Goal: Find specific page/section: Find specific page/section

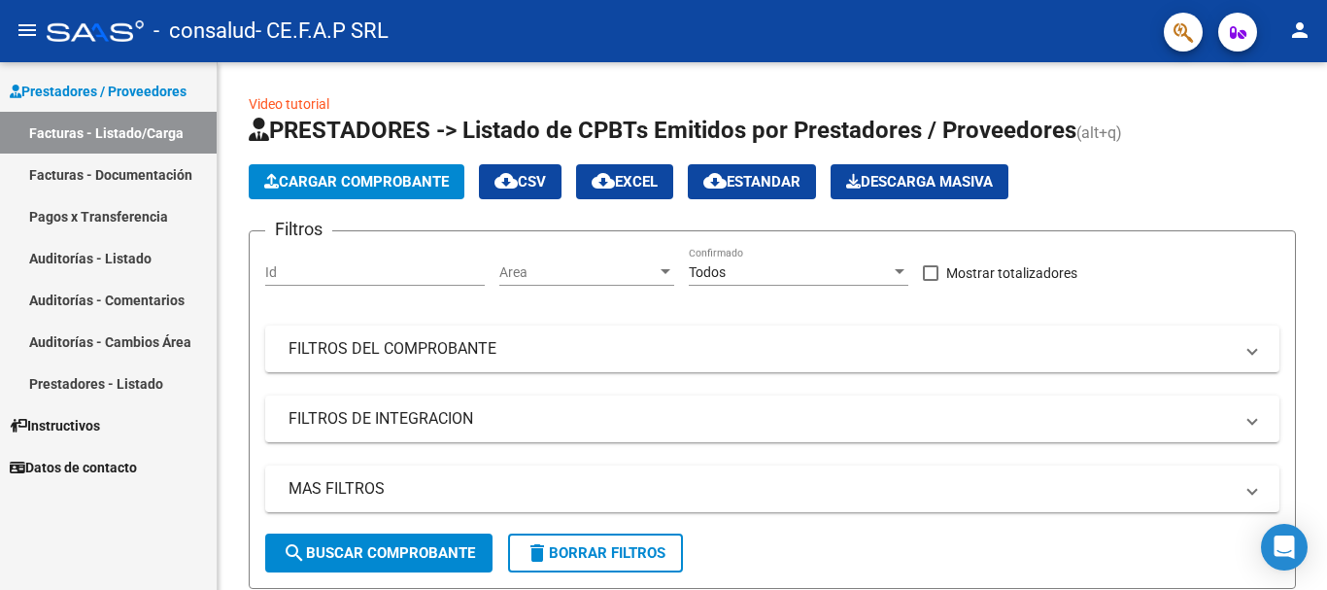
click at [141, 218] on link "Pagos x Transferencia" at bounding box center [108, 216] width 217 height 42
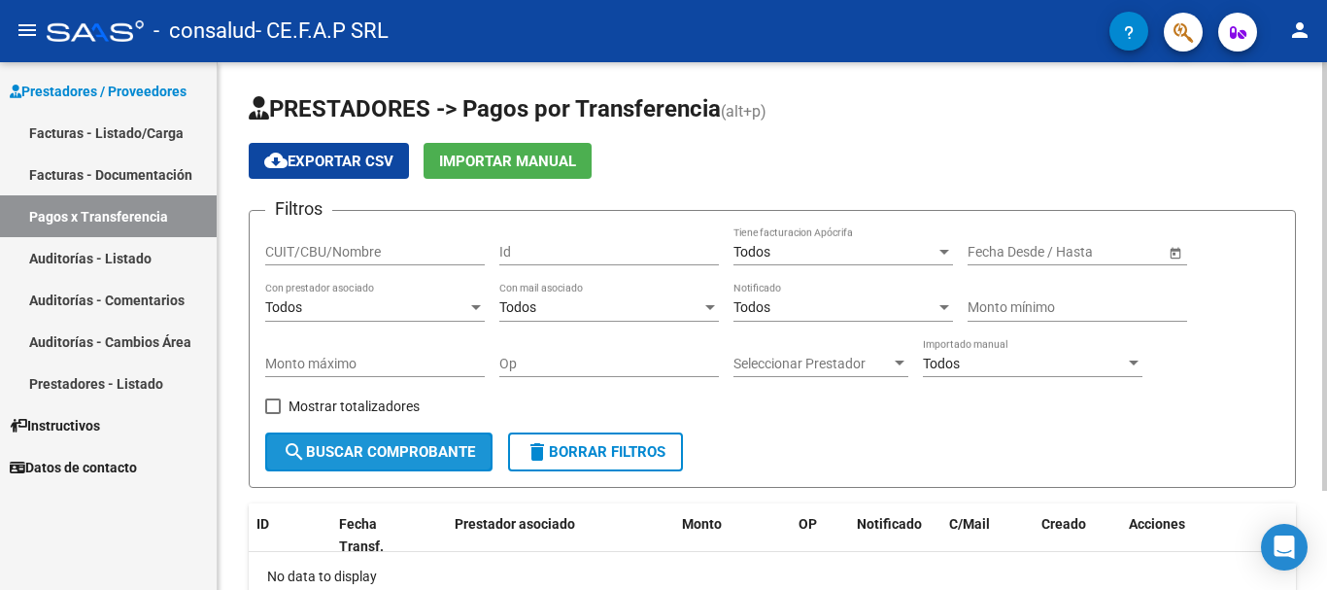
click at [424, 452] on span "search Buscar Comprobante" at bounding box center [379, 451] width 192 height 17
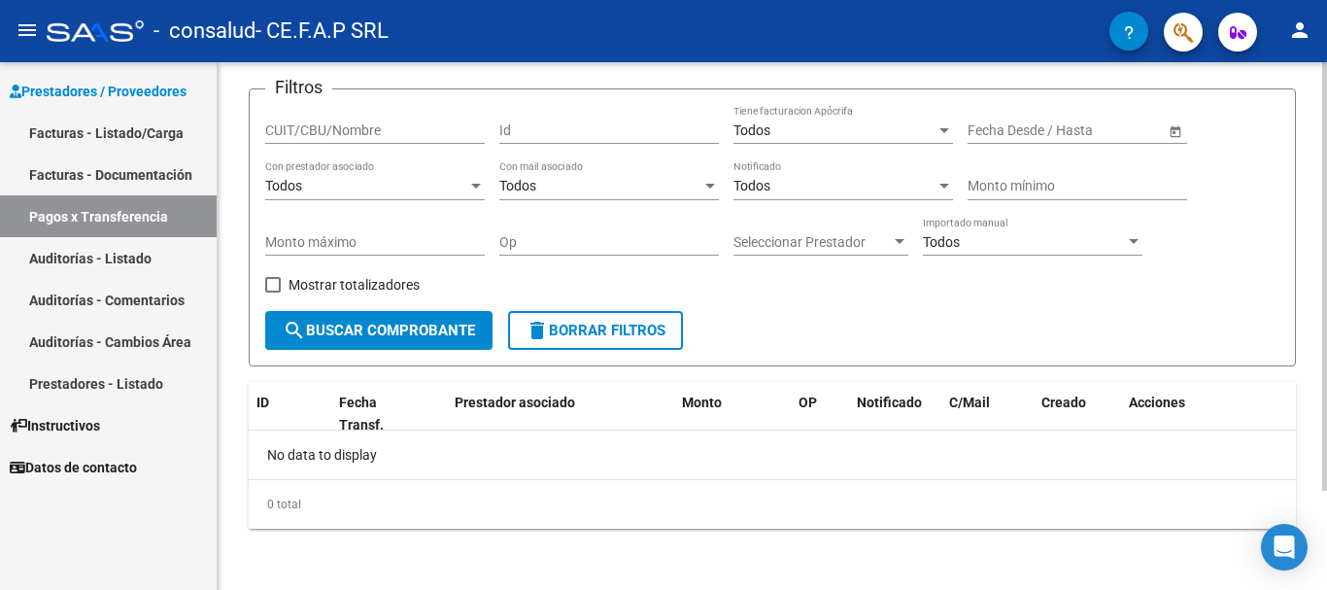
scroll to position [122, 0]
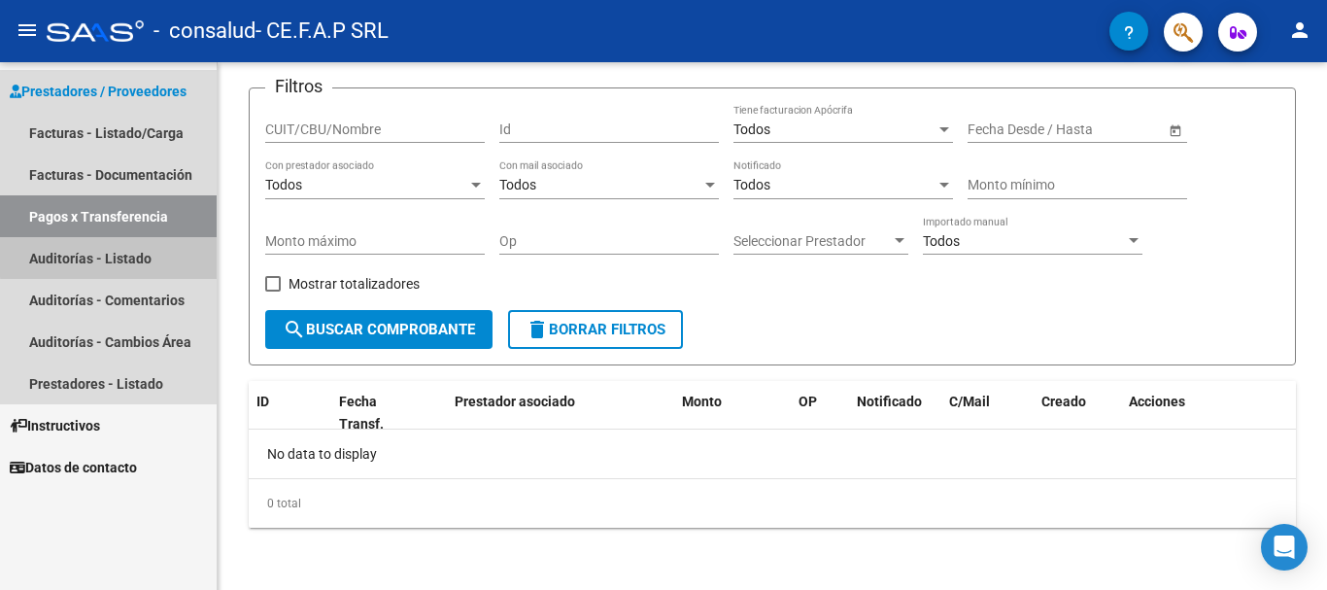
click at [155, 254] on link "Auditorías - Listado" at bounding box center [108, 258] width 217 height 42
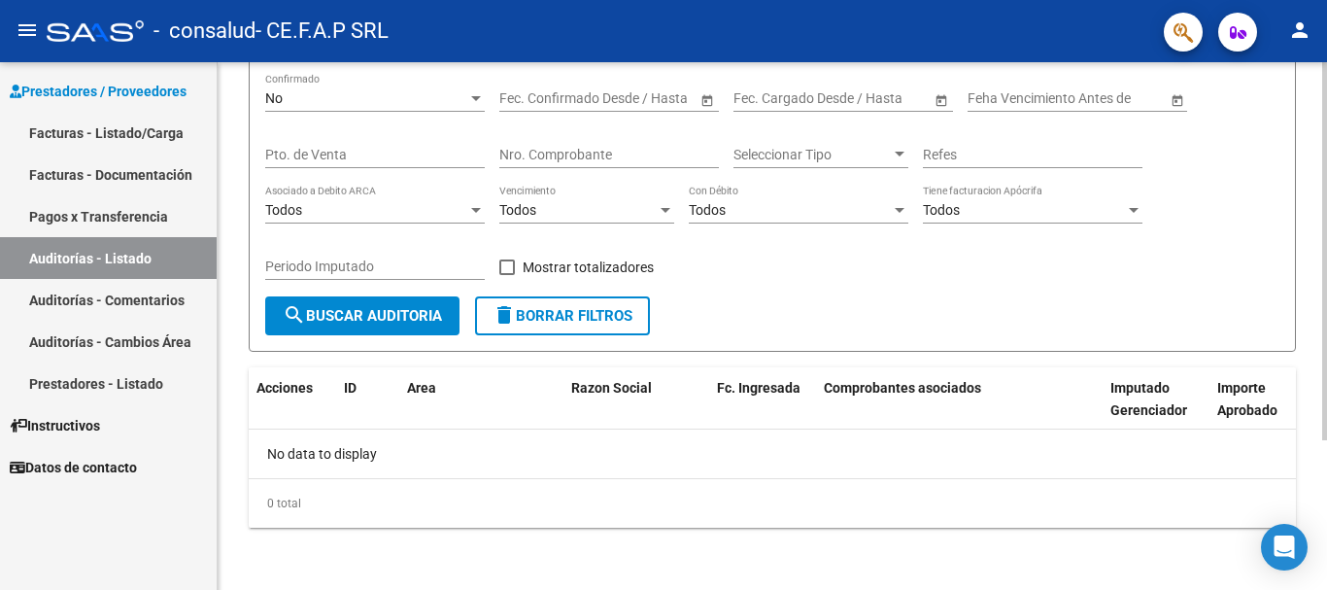
click at [342, 315] on span "search Buscar Auditoria" at bounding box center [362, 315] width 159 height 17
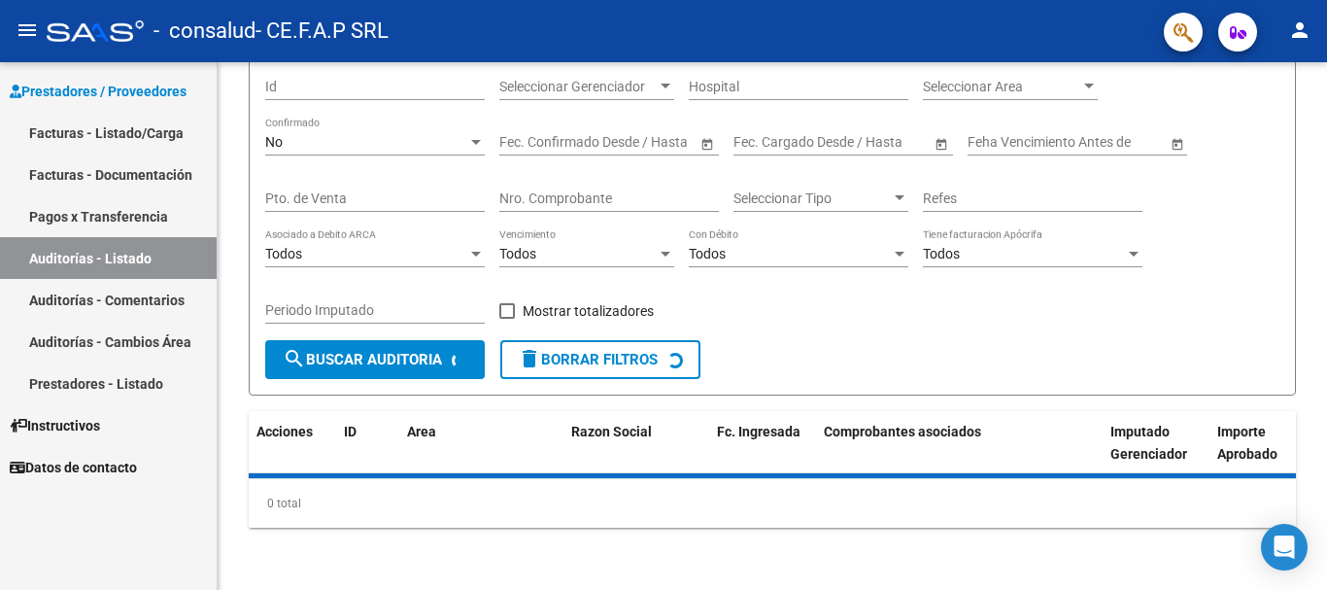
scroll to position [208, 0]
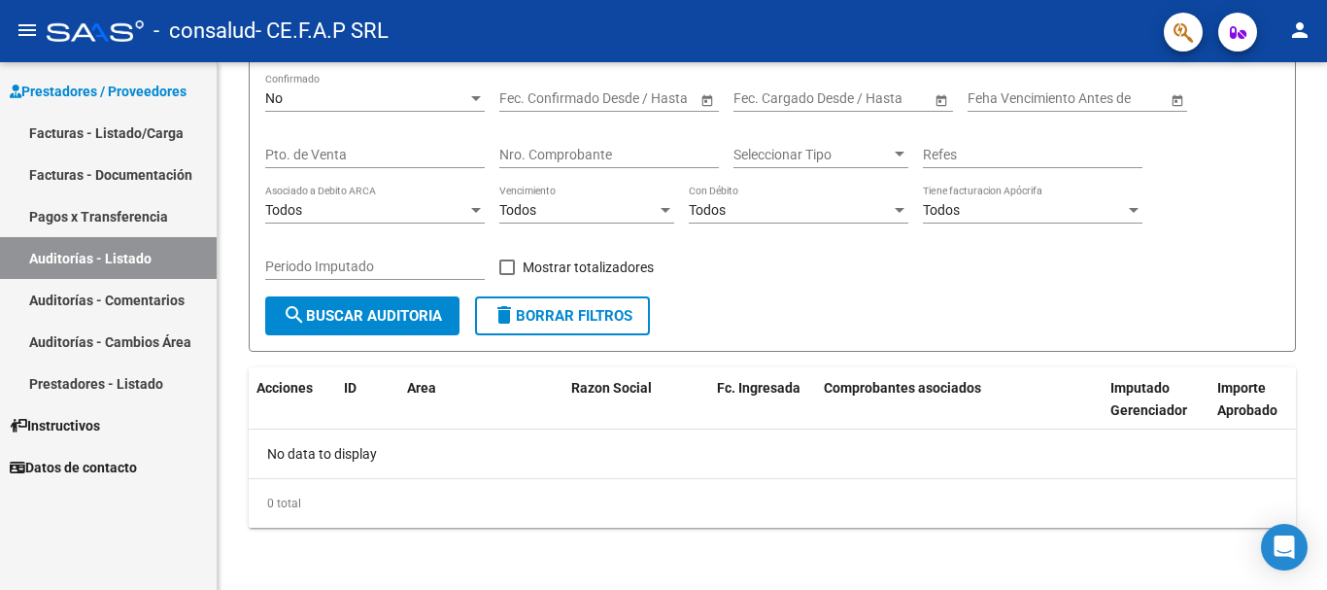
click at [139, 134] on link "Facturas - Listado/Carga" at bounding box center [108, 133] width 217 height 42
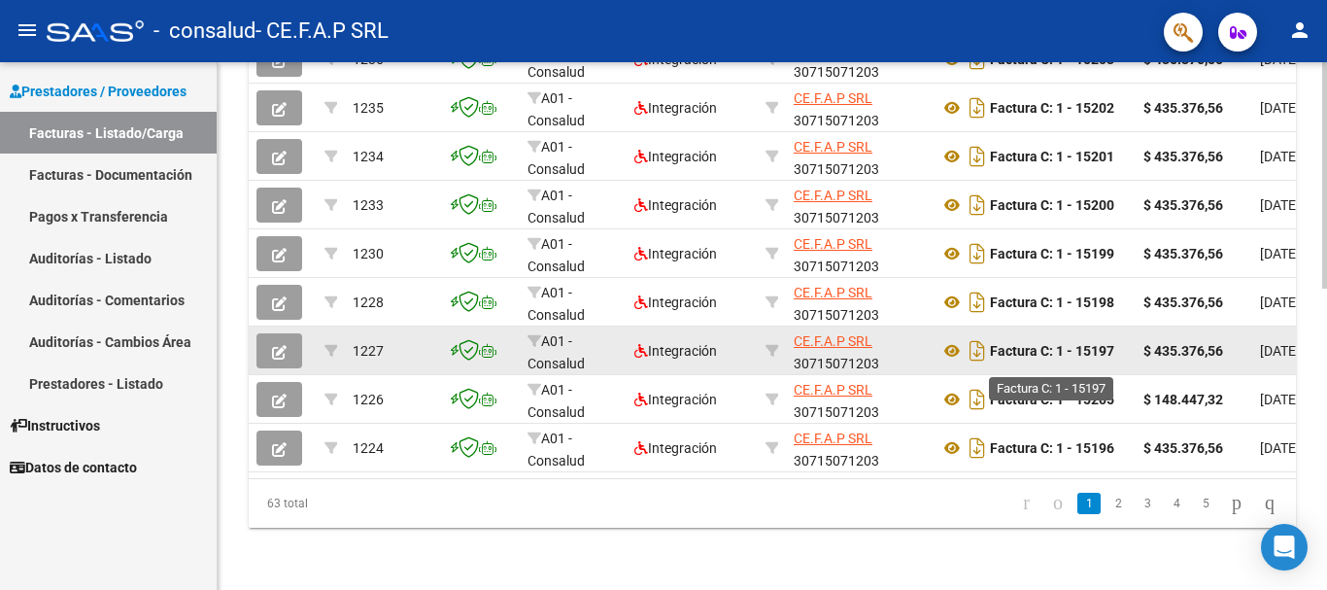
scroll to position [704, 0]
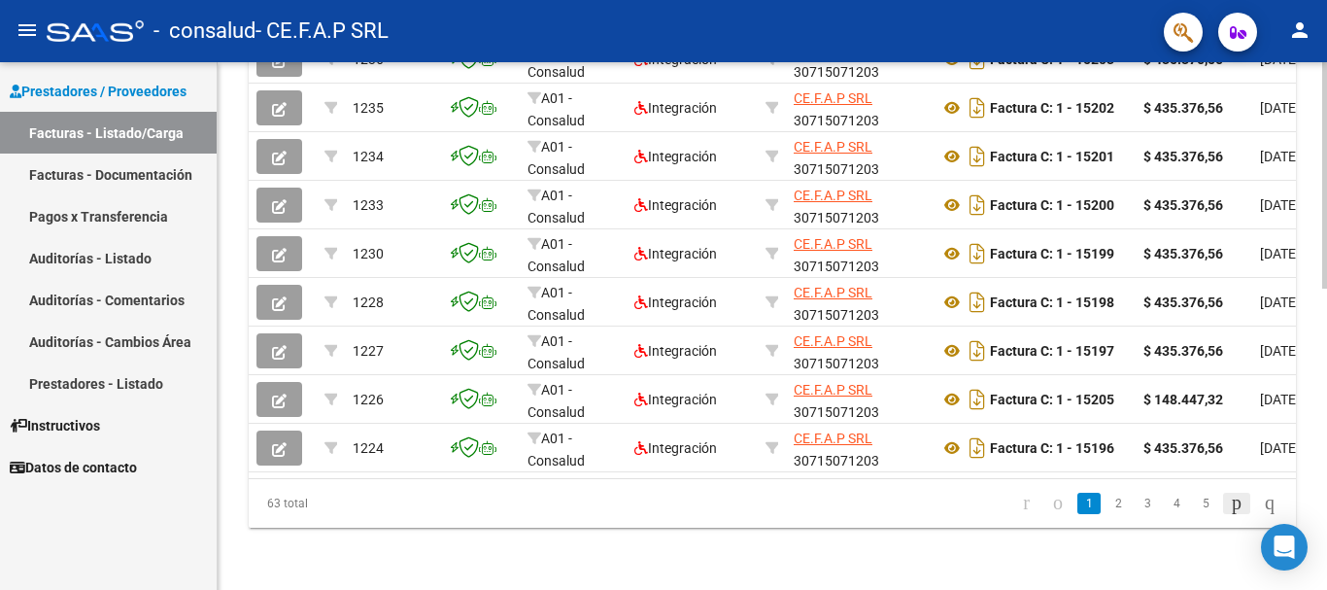
click at [1229, 498] on icon "go to next page" at bounding box center [1237, 502] width 16 height 23
click at [1194, 501] on link "5" at bounding box center [1205, 503] width 23 height 21
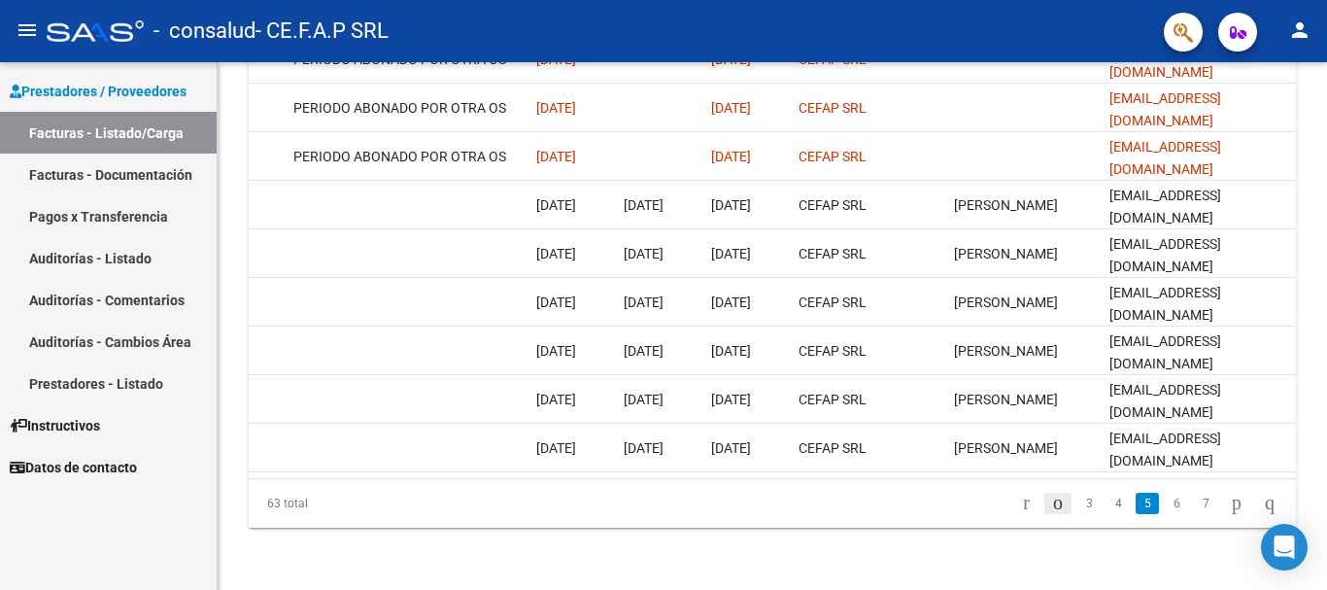
click at [1050, 503] on icon "go to previous page" at bounding box center [1058, 502] width 16 height 23
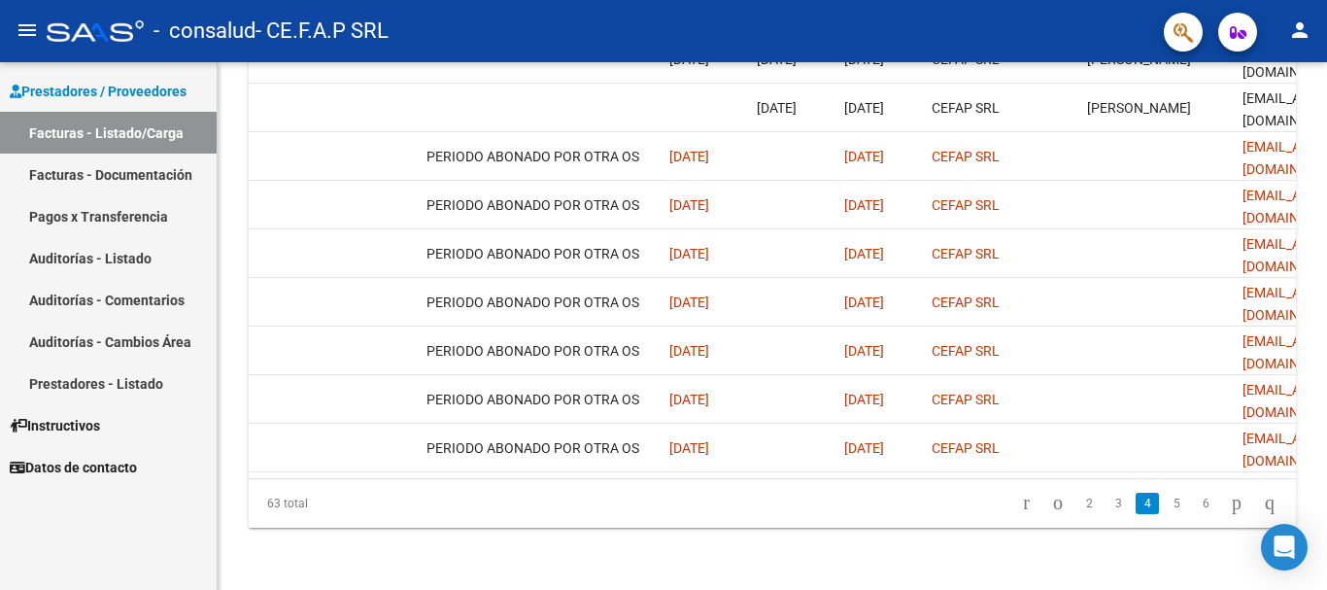
scroll to position [0, 3049]
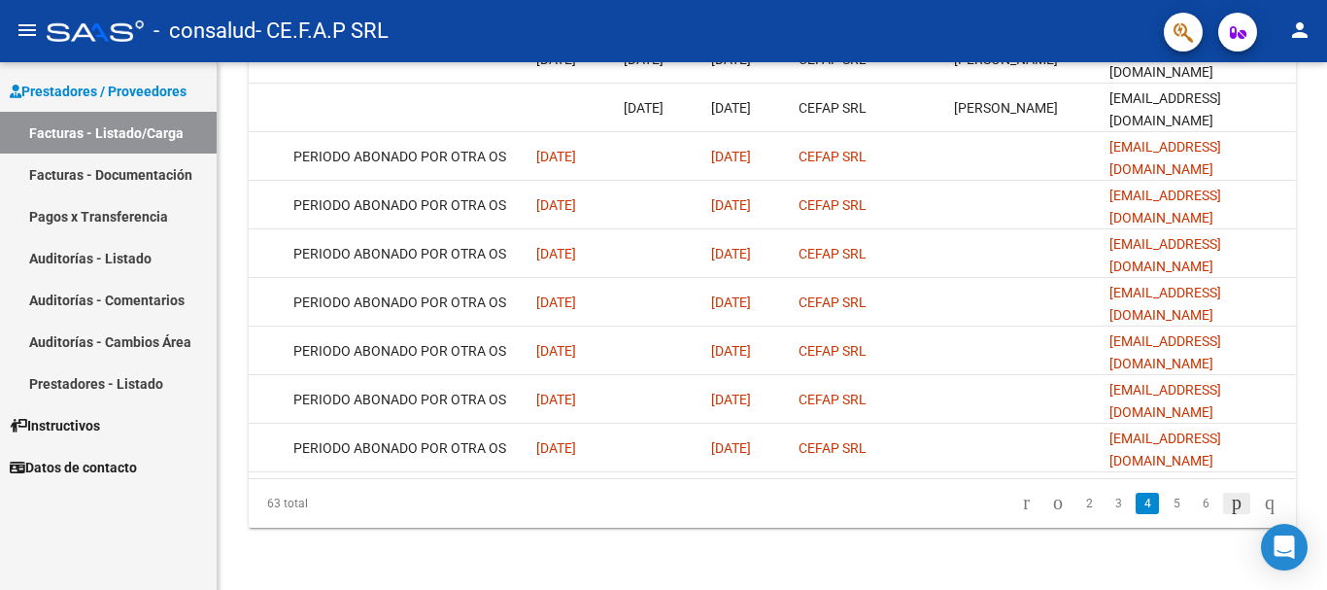
click at [1229, 507] on icon "go to next page" at bounding box center [1237, 502] width 16 height 23
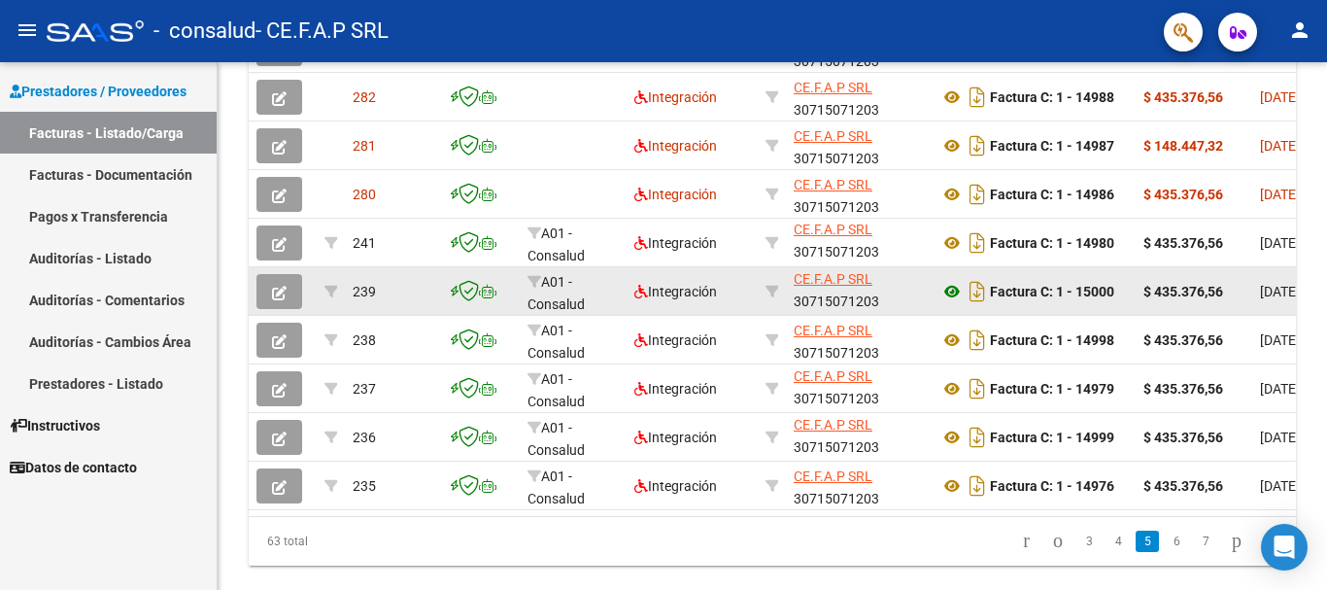
scroll to position [607, 0]
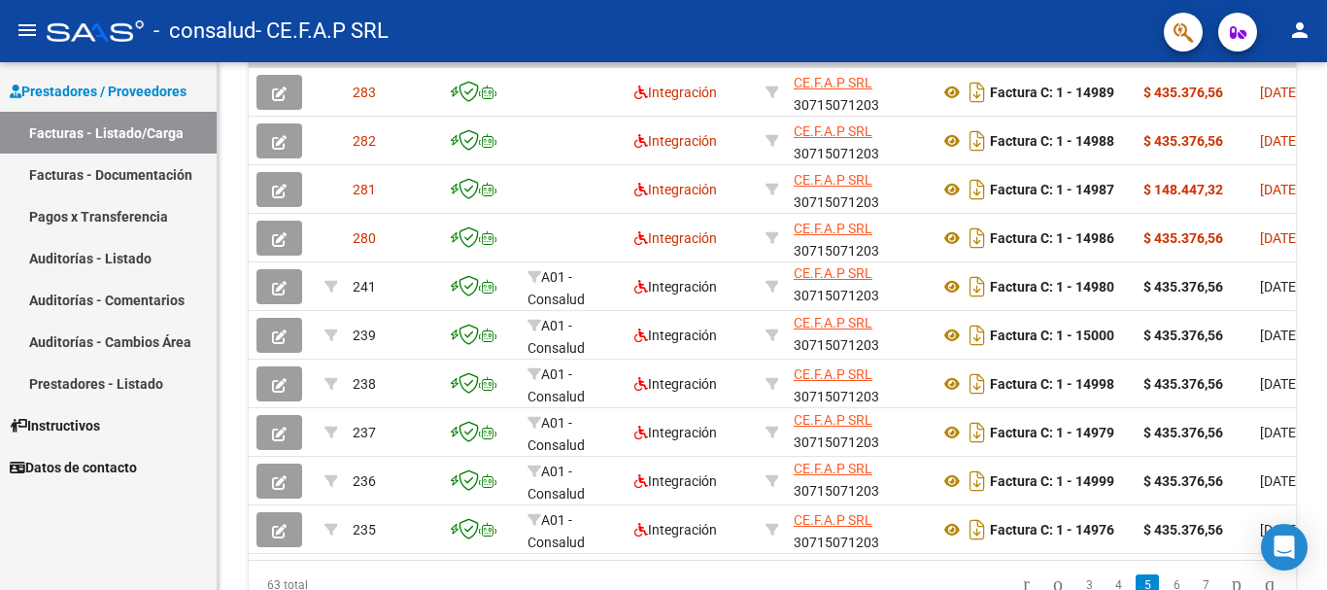
click at [152, 183] on link "Facturas - Documentación" at bounding box center [108, 175] width 217 height 42
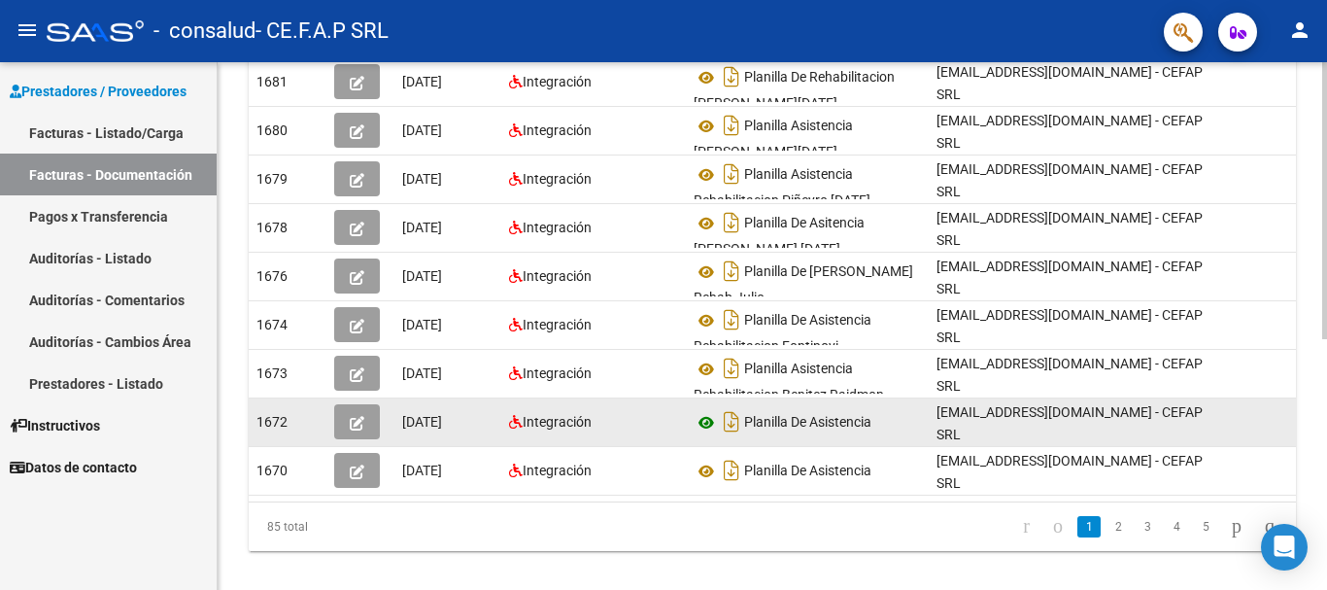
scroll to position [476, 0]
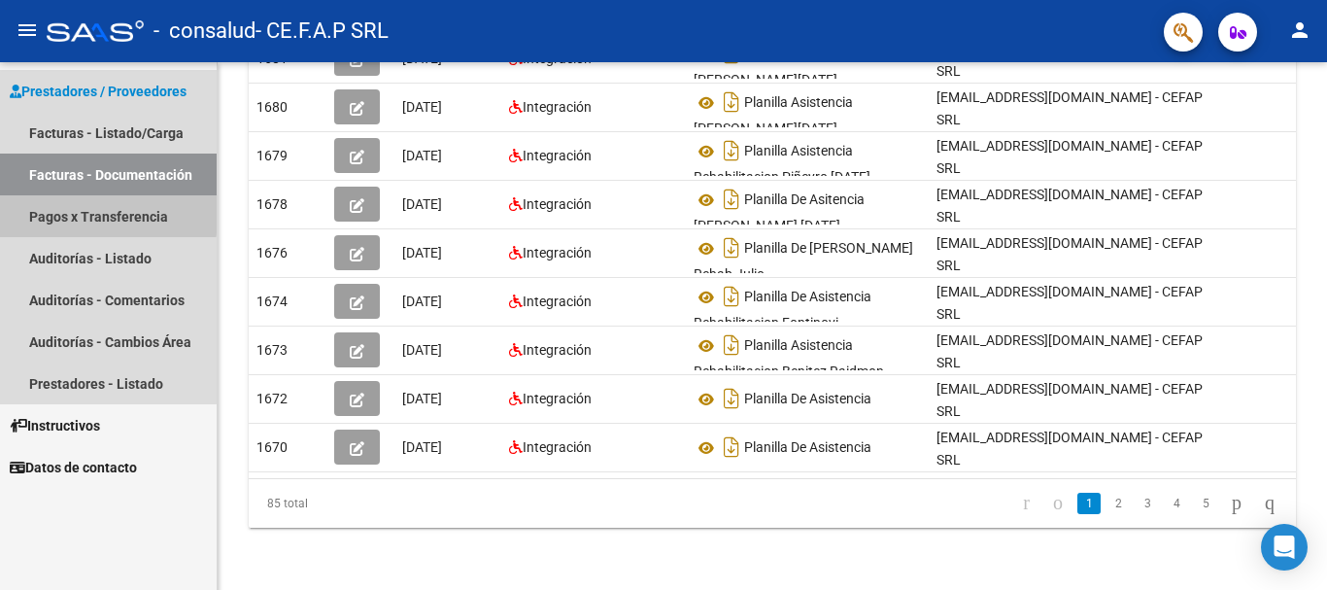
click at [95, 213] on link "Pagos x Transferencia" at bounding box center [108, 216] width 217 height 42
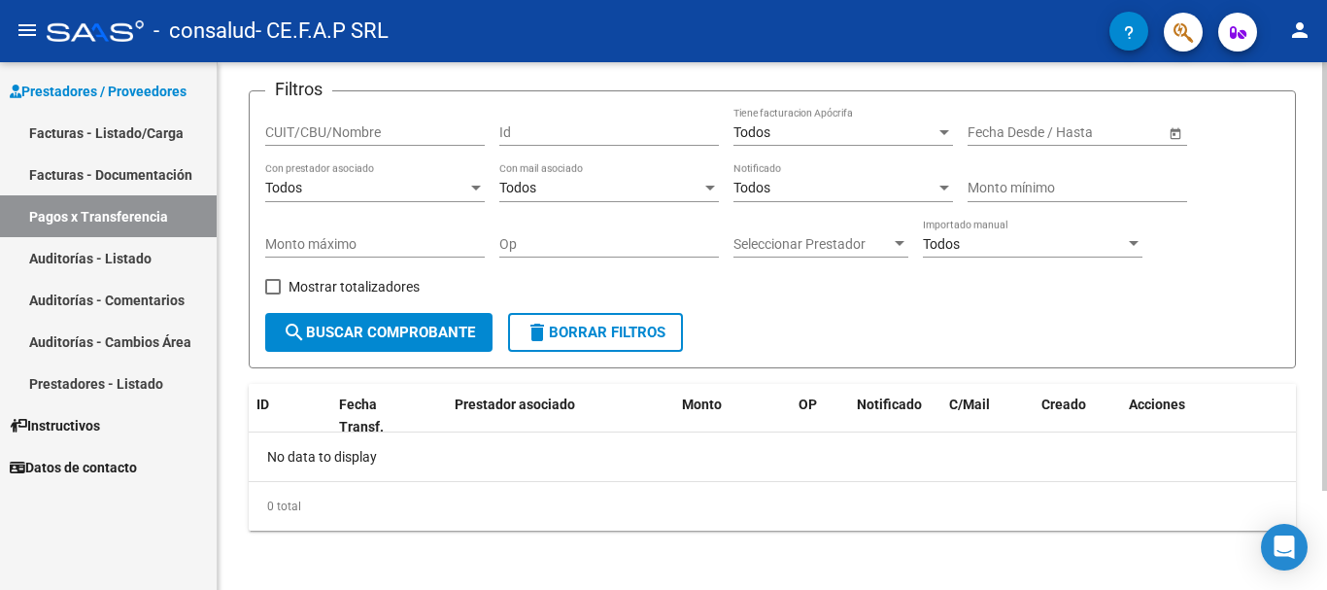
scroll to position [122, 0]
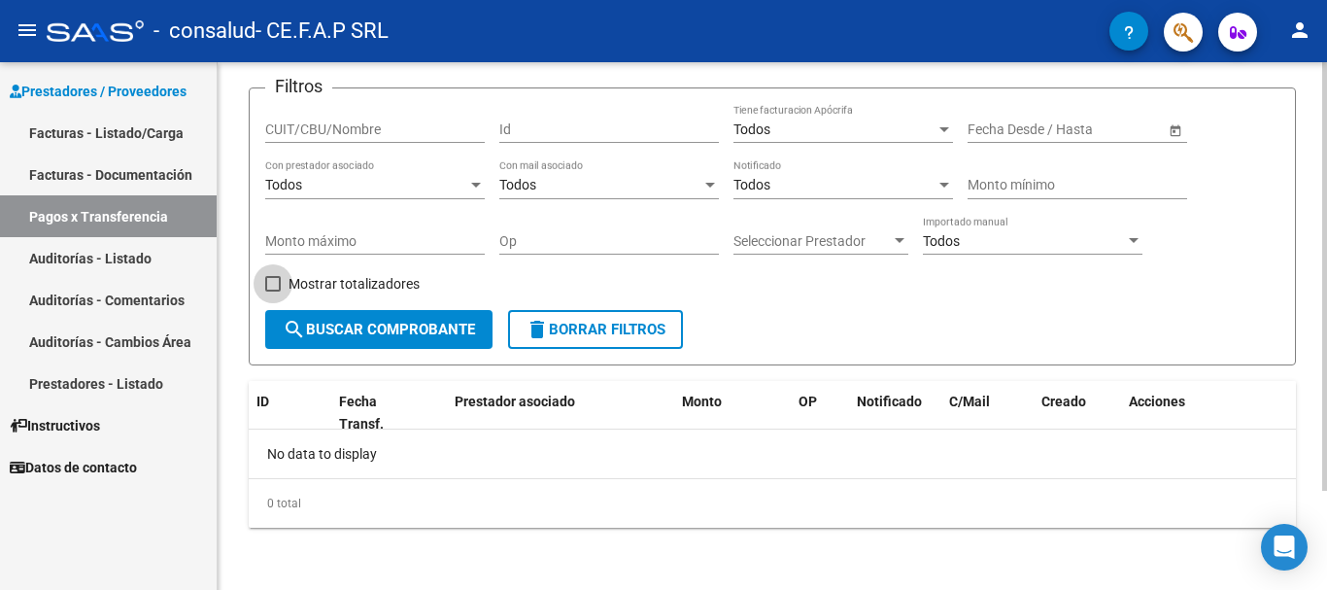
click at [277, 287] on span at bounding box center [273, 284] width 16 height 16
click at [273, 292] on input "Mostrar totalizadores" at bounding box center [272, 292] width 1 height 1
checkbox input "true"
click at [353, 331] on span "search Buscar Comprobante" at bounding box center [379, 329] width 192 height 17
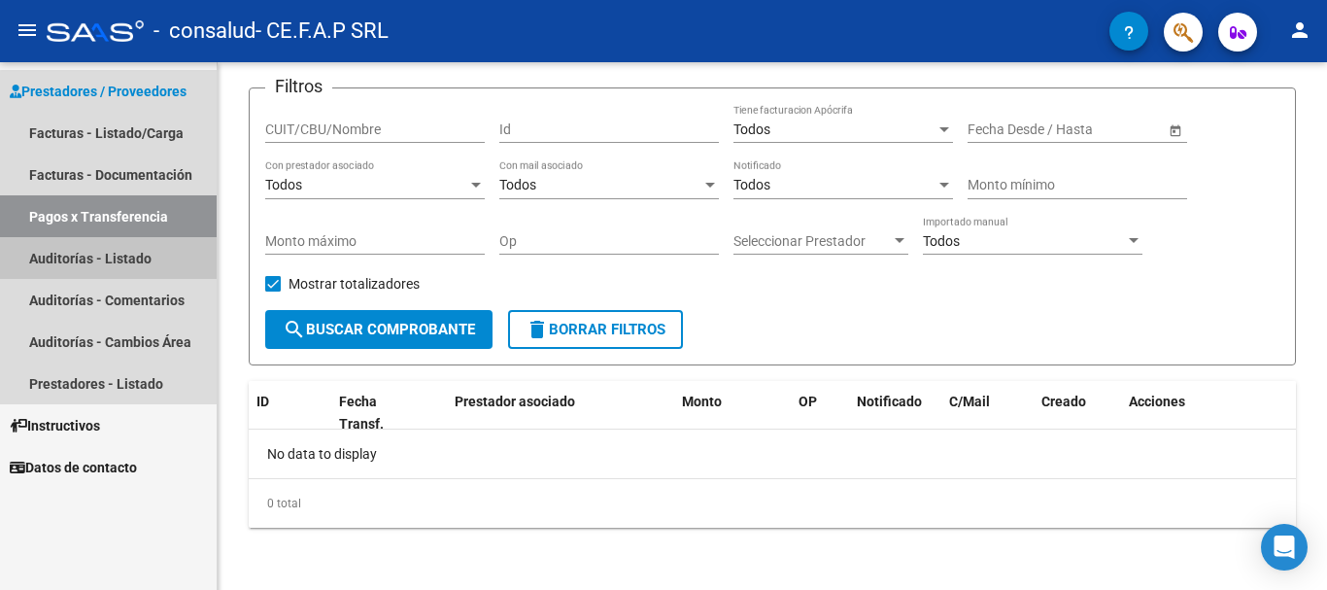
click at [129, 254] on link "Auditorías - Listado" at bounding box center [108, 258] width 217 height 42
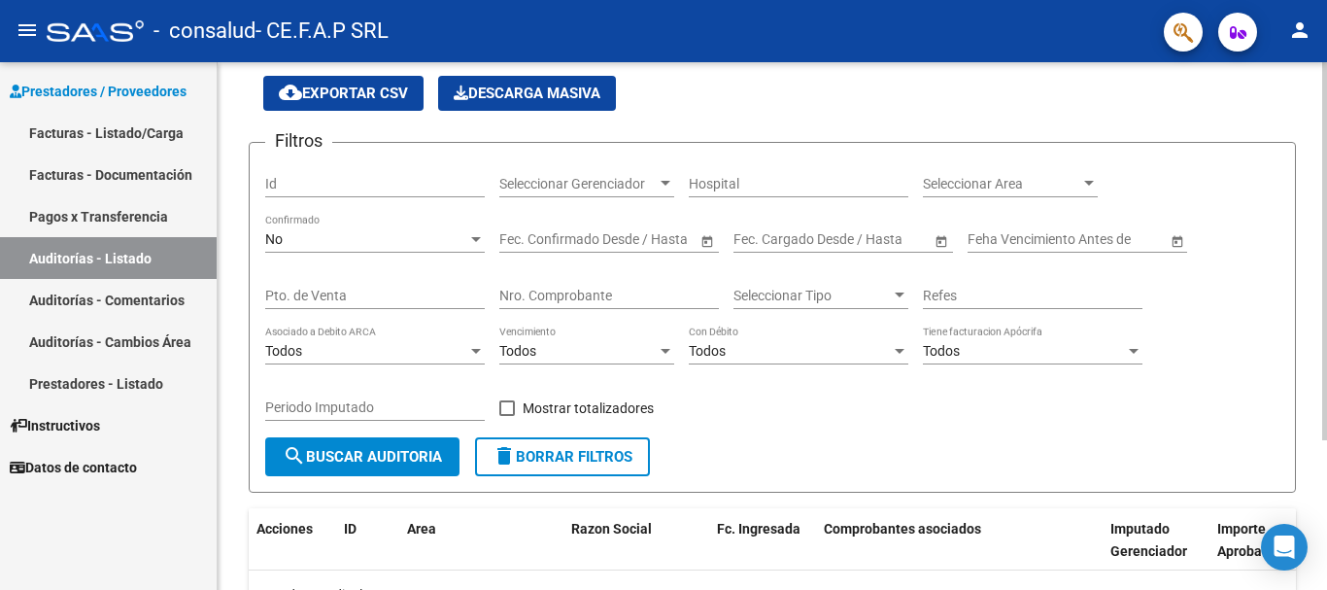
scroll to position [97, 0]
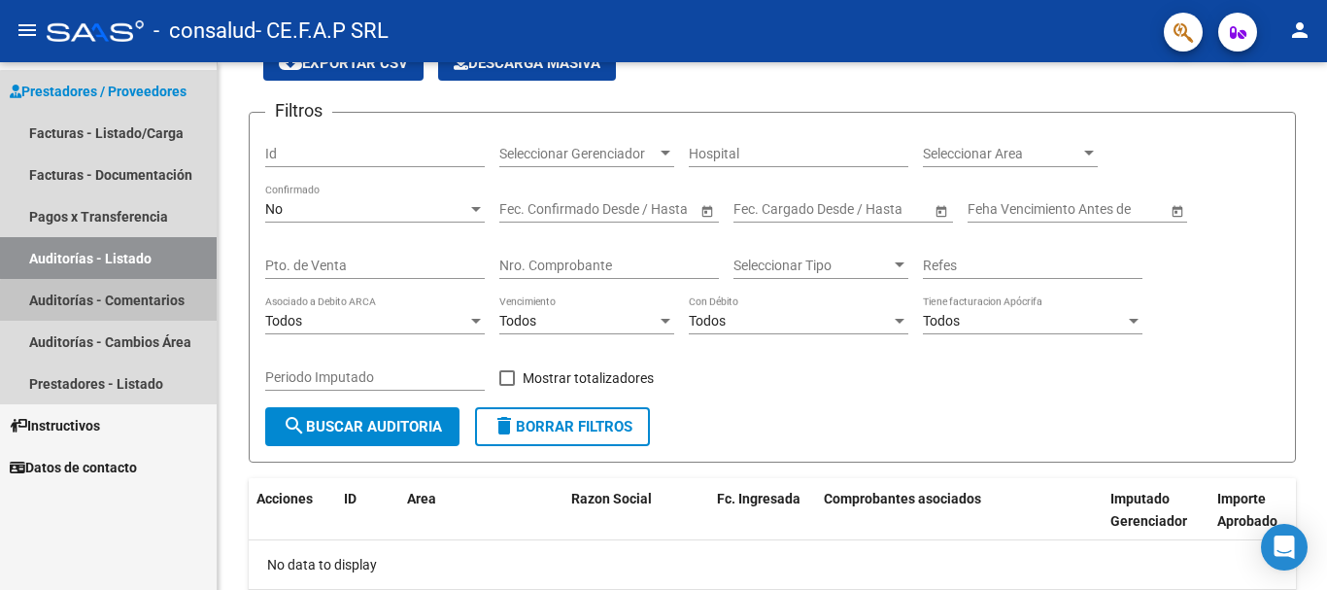
click at [139, 303] on link "Auditorías - Comentarios" at bounding box center [108, 300] width 217 height 42
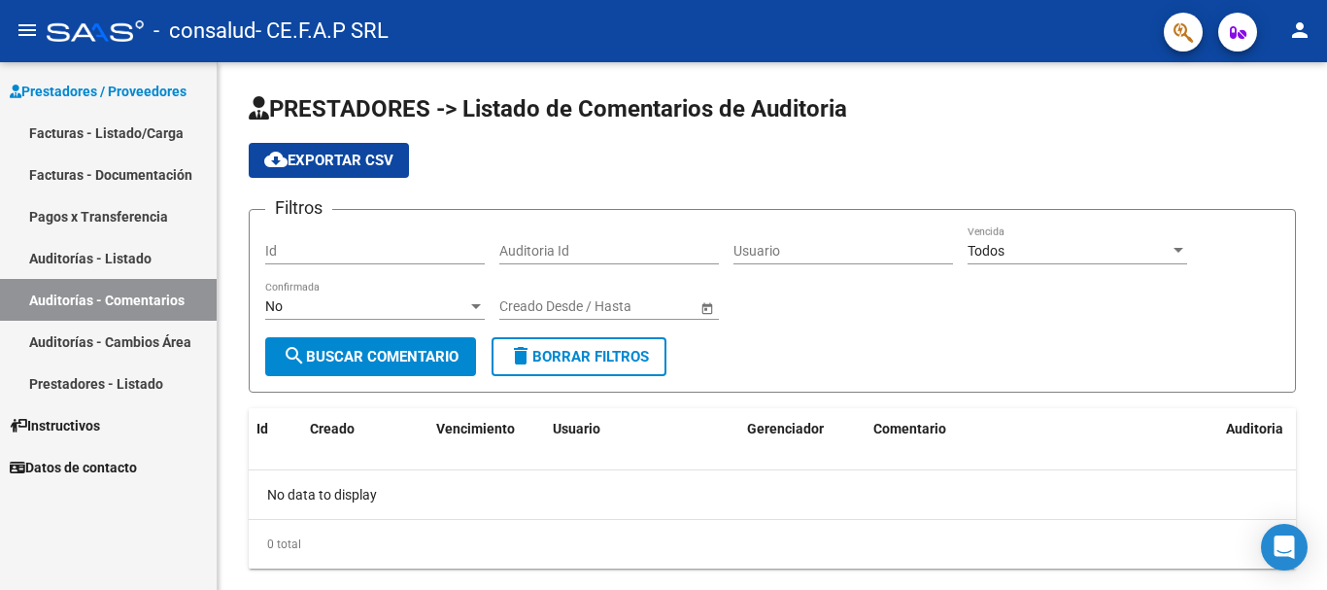
scroll to position [41, 0]
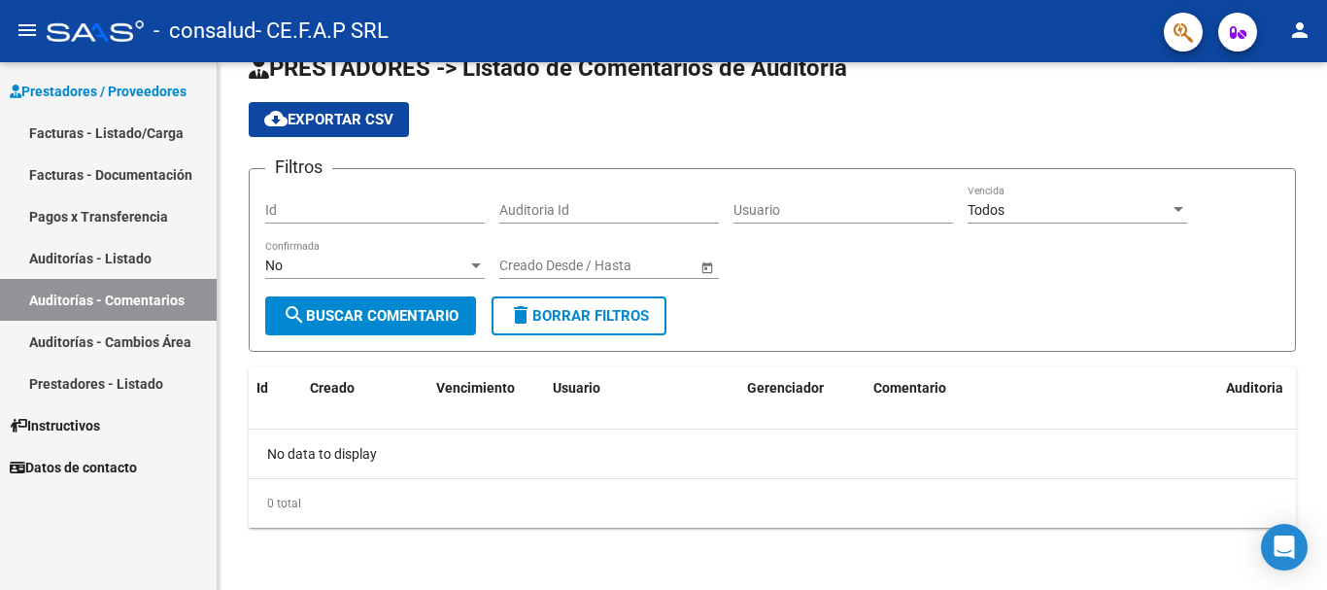
click at [88, 351] on link "Auditorías - Cambios Área" at bounding box center [108, 342] width 217 height 42
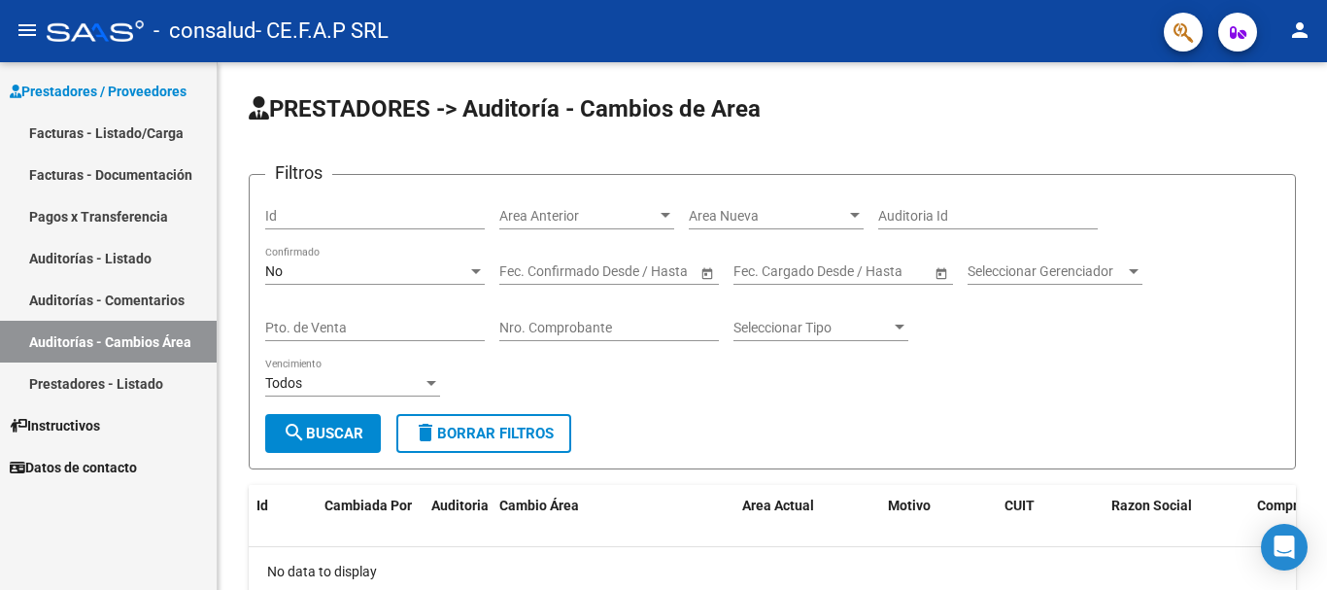
click at [124, 385] on link "Prestadores - Listado" at bounding box center [108, 383] width 217 height 42
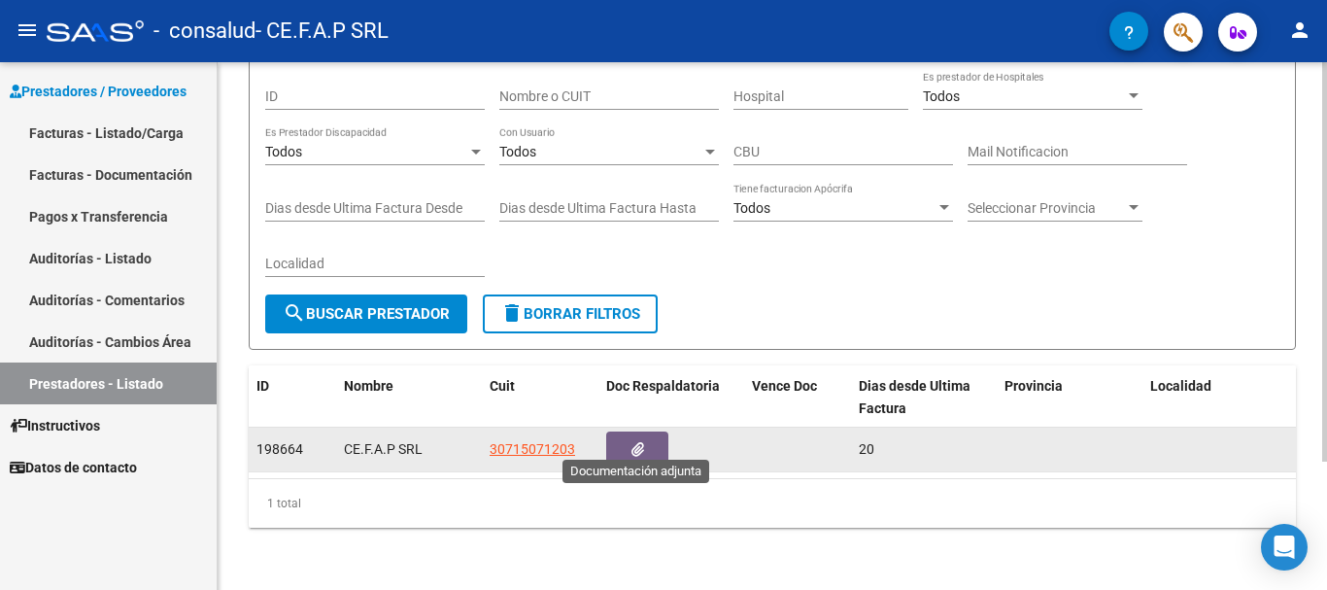
click at [643, 442] on icon "button" at bounding box center [638, 449] width 13 height 15
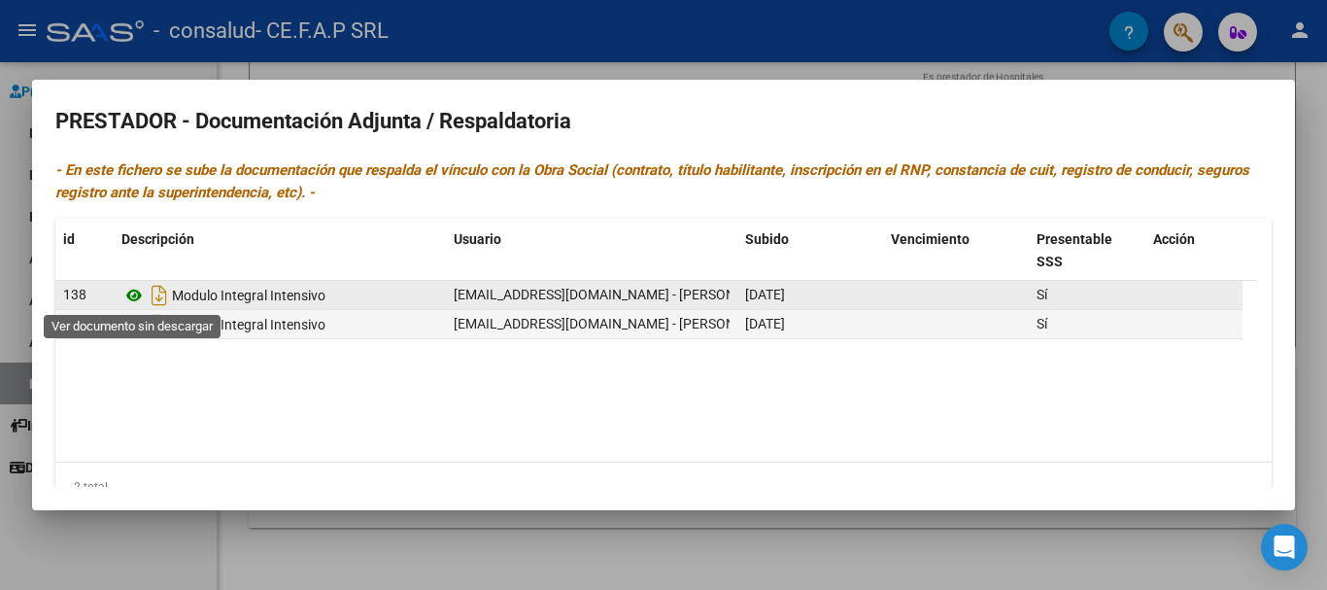
click at [135, 292] on icon at bounding box center [133, 295] width 25 height 23
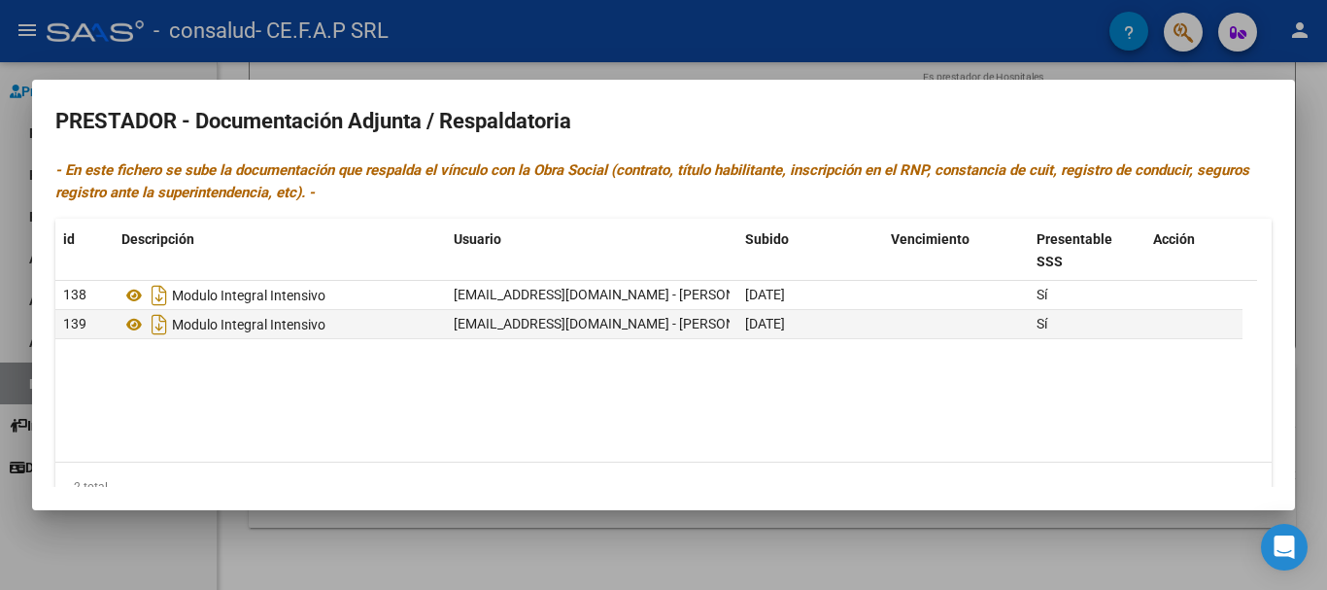
click at [1228, 73] on div at bounding box center [663, 295] width 1327 height 590
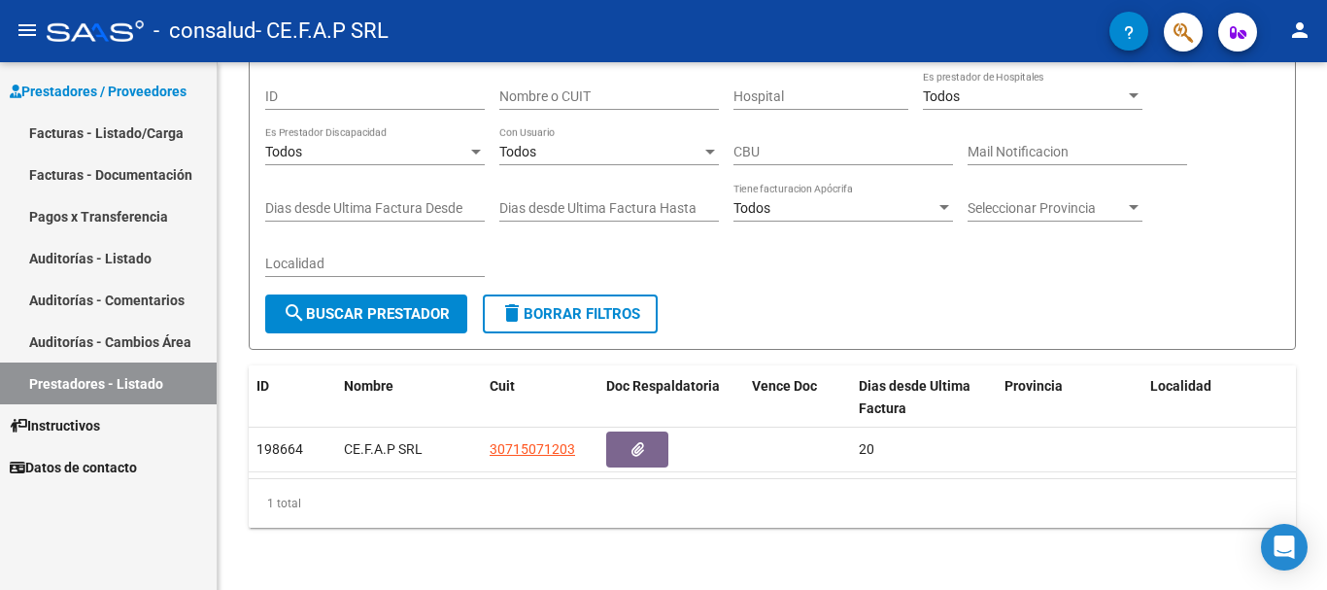
click at [114, 415] on link "Instructivos" at bounding box center [108, 425] width 217 height 42
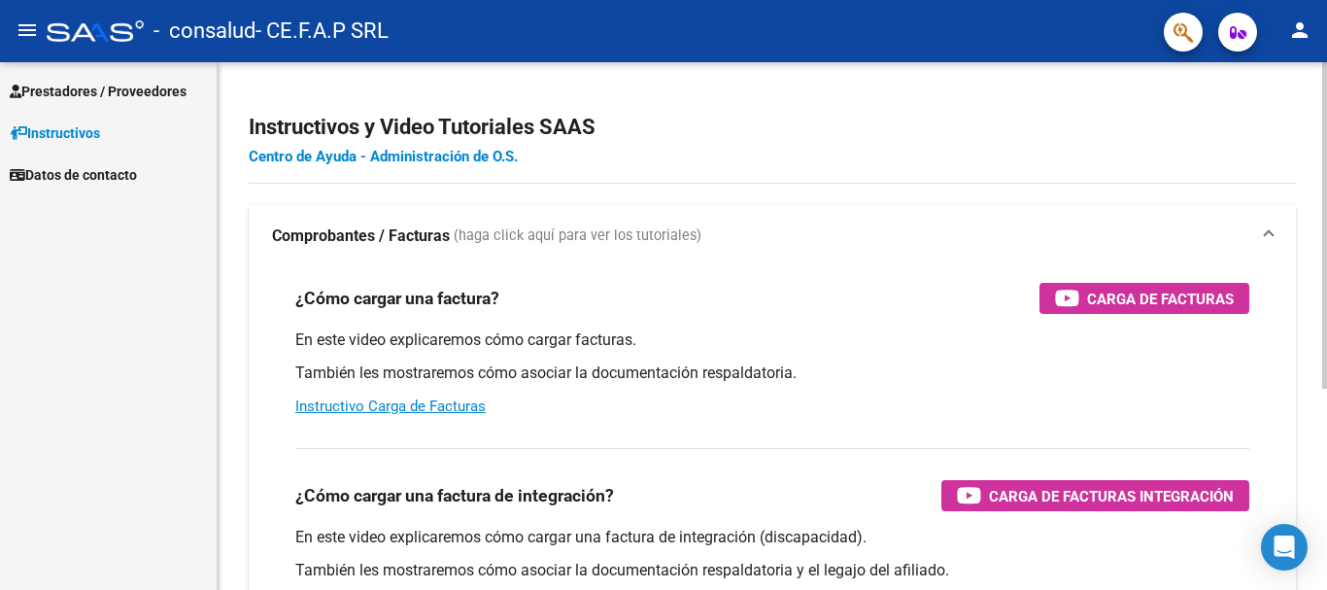
click at [435, 160] on link "Centro de Ayuda - Administración de O.S." at bounding box center [383, 156] width 269 height 17
click at [89, 92] on span "Prestadores / Proveedores" at bounding box center [98, 91] width 177 height 21
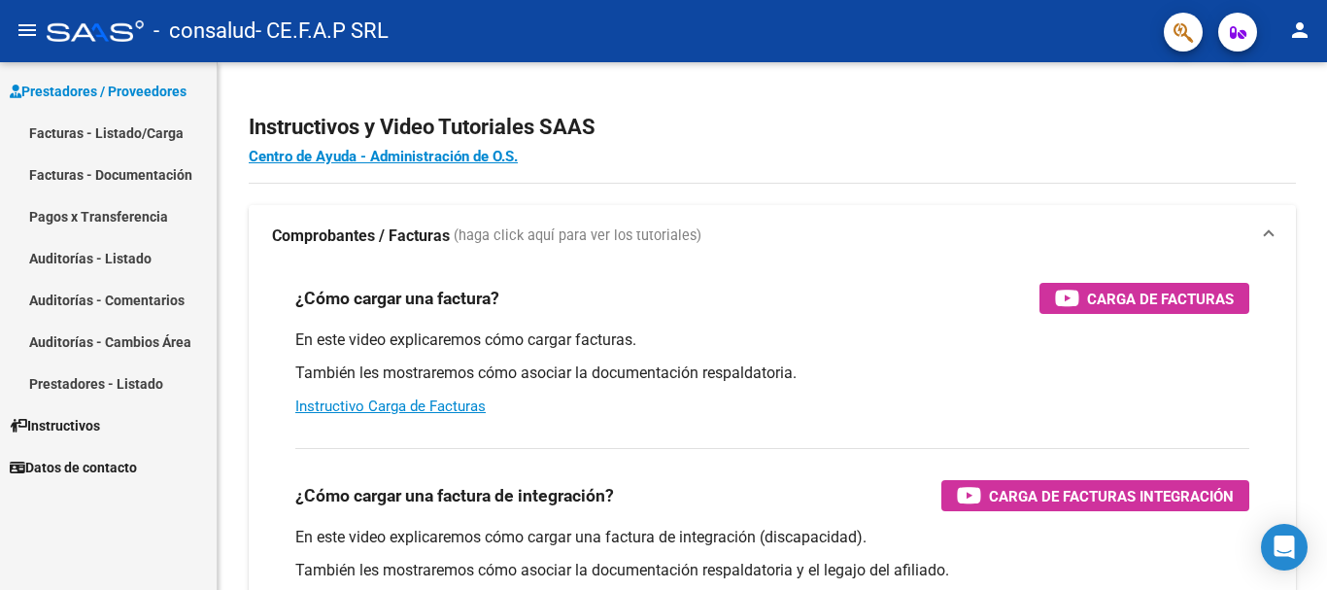
click at [153, 143] on link "Facturas - Listado/Carga" at bounding box center [108, 133] width 217 height 42
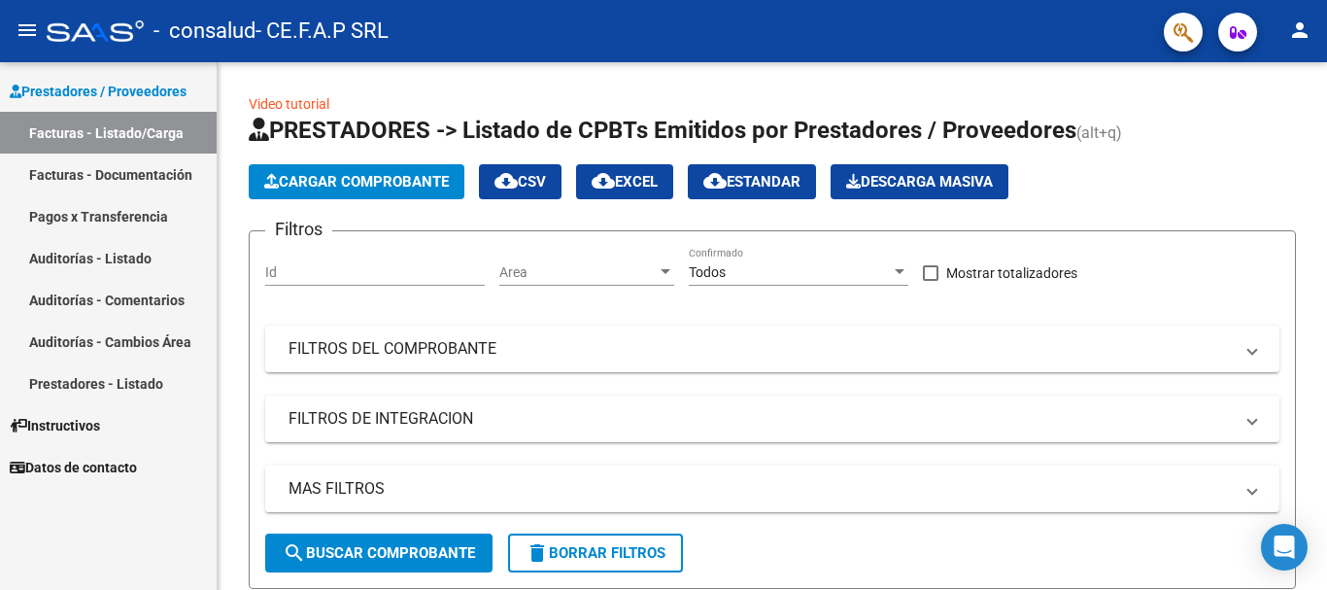
click at [20, 30] on mat-icon "menu" at bounding box center [27, 29] width 23 height 23
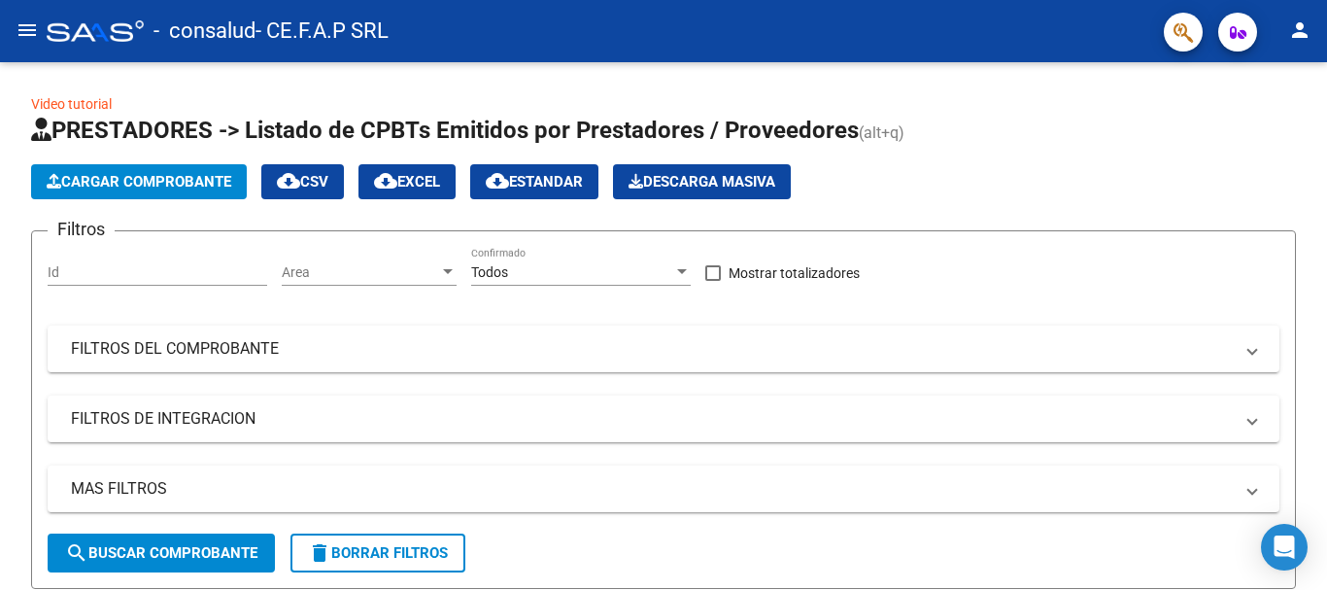
click at [26, 30] on mat-icon "menu" at bounding box center [27, 29] width 23 height 23
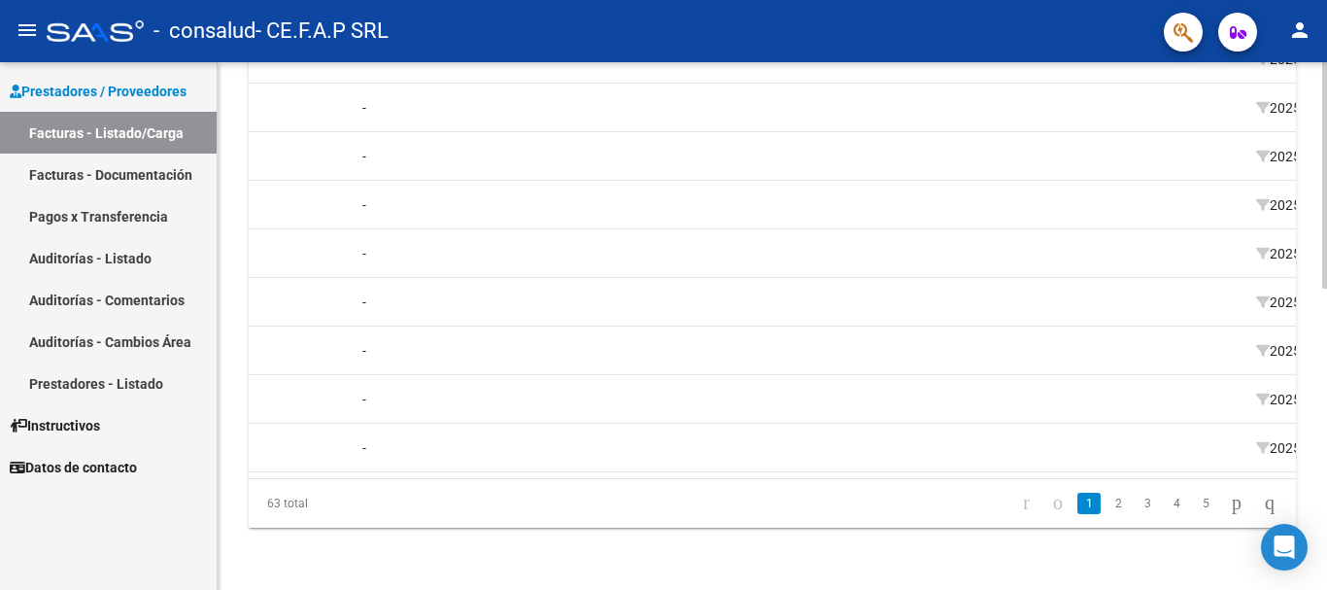
scroll to position [0, 1548]
click at [1229, 501] on icon "go to next page" at bounding box center [1237, 502] width 16 height 23
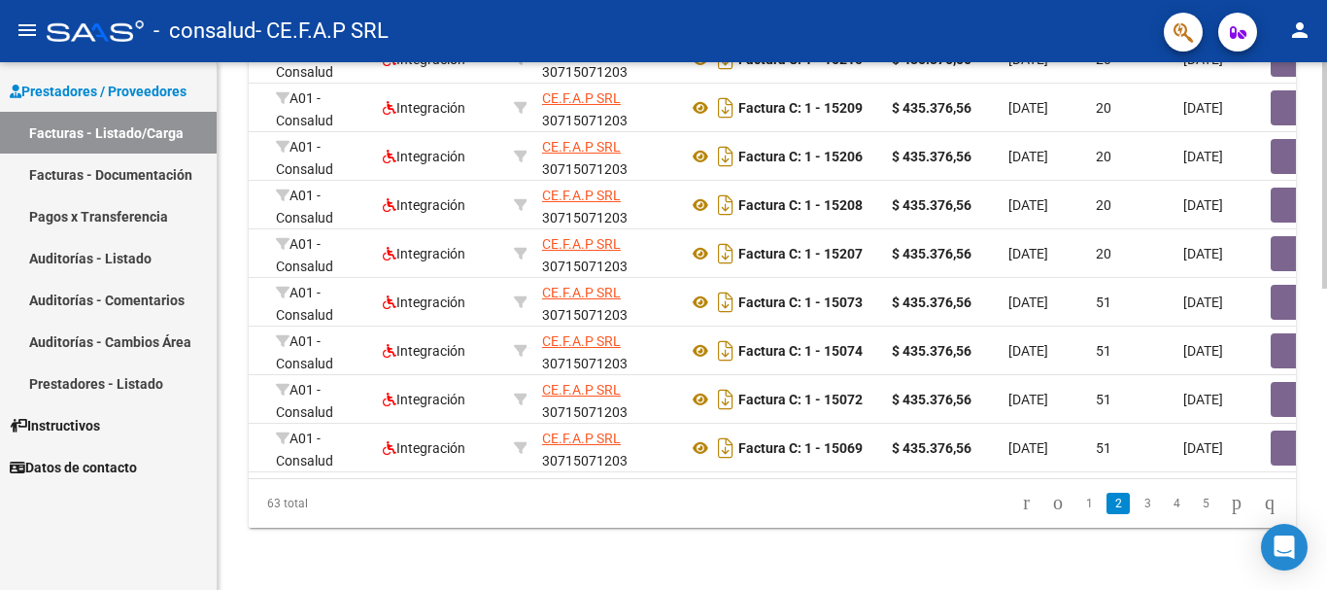
scroll to position [0, 0]
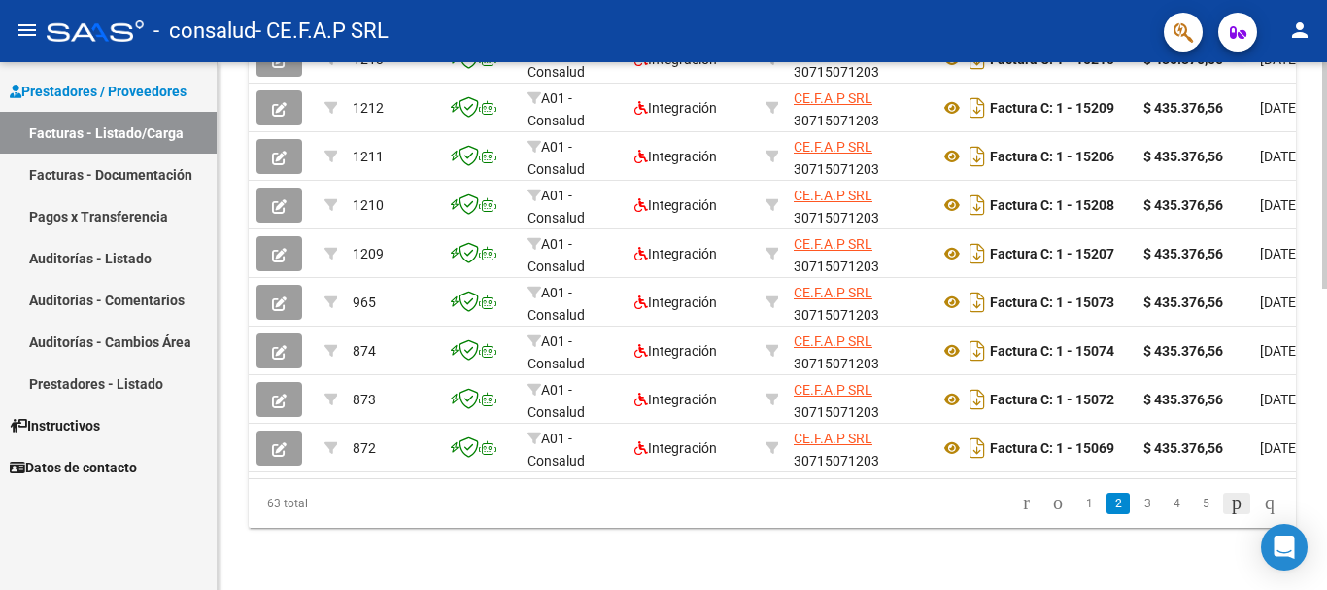
click at [1229, 503] on icon "go to next page" at bounding box center [1237, 502] width 16 height 23
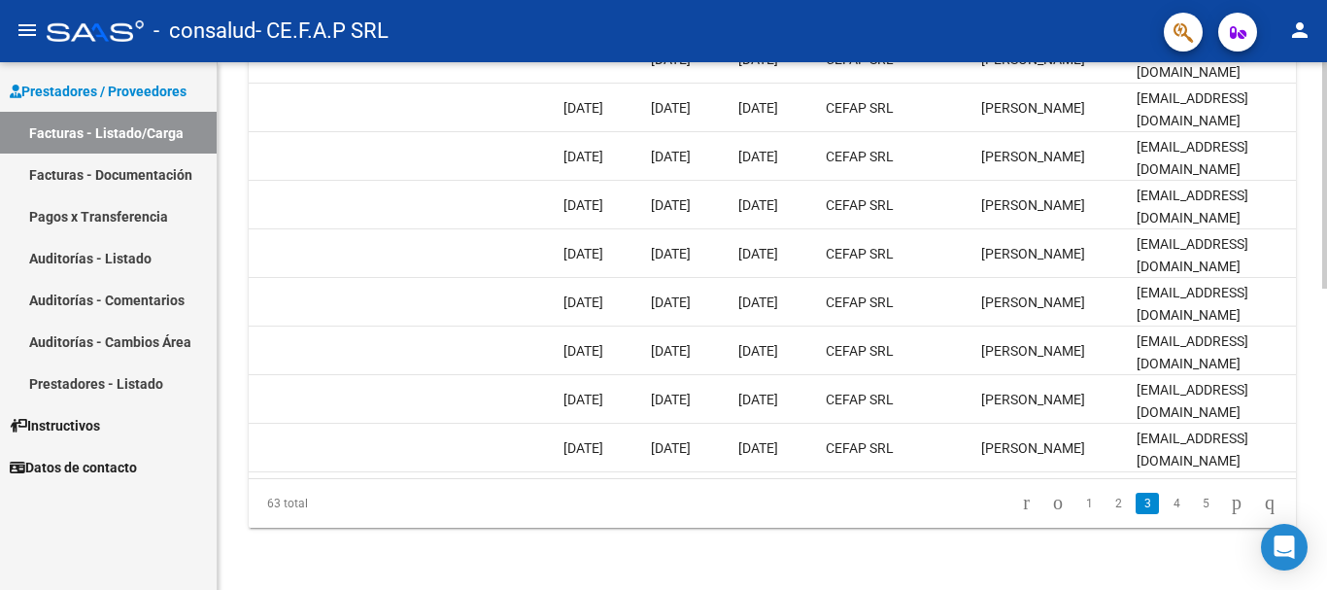
scroll to position [0, 3049]
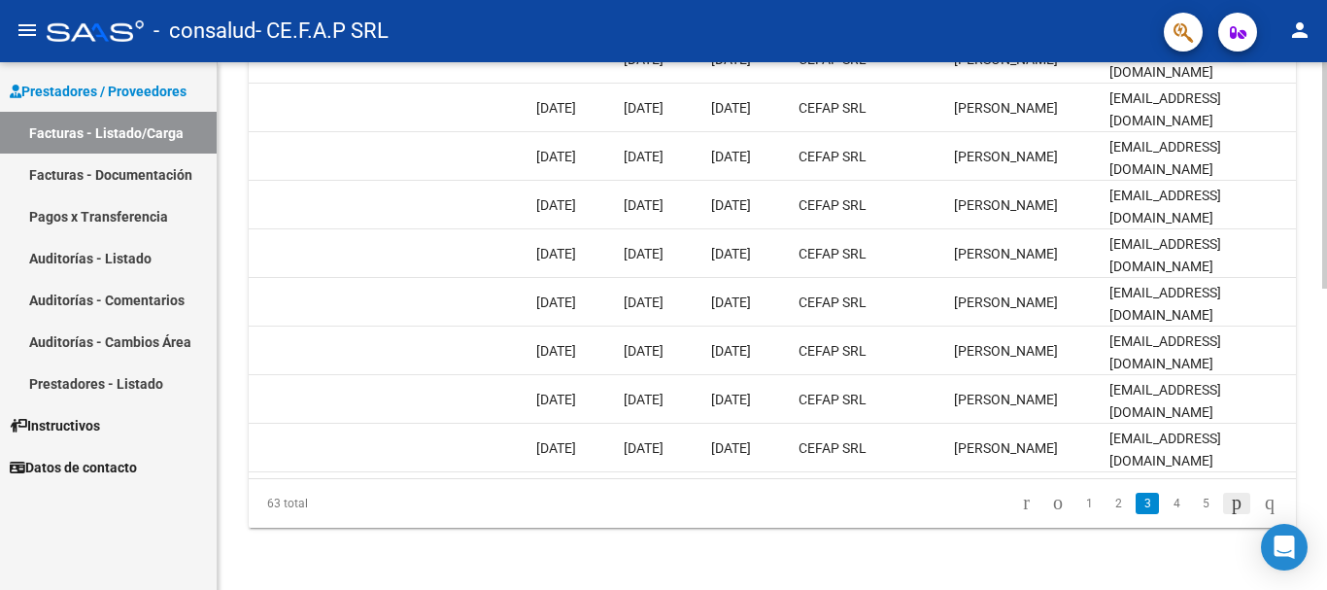
click at [1229, 500] on icon "go to next page" at bounding box center [1237, 502] width 16 height 23
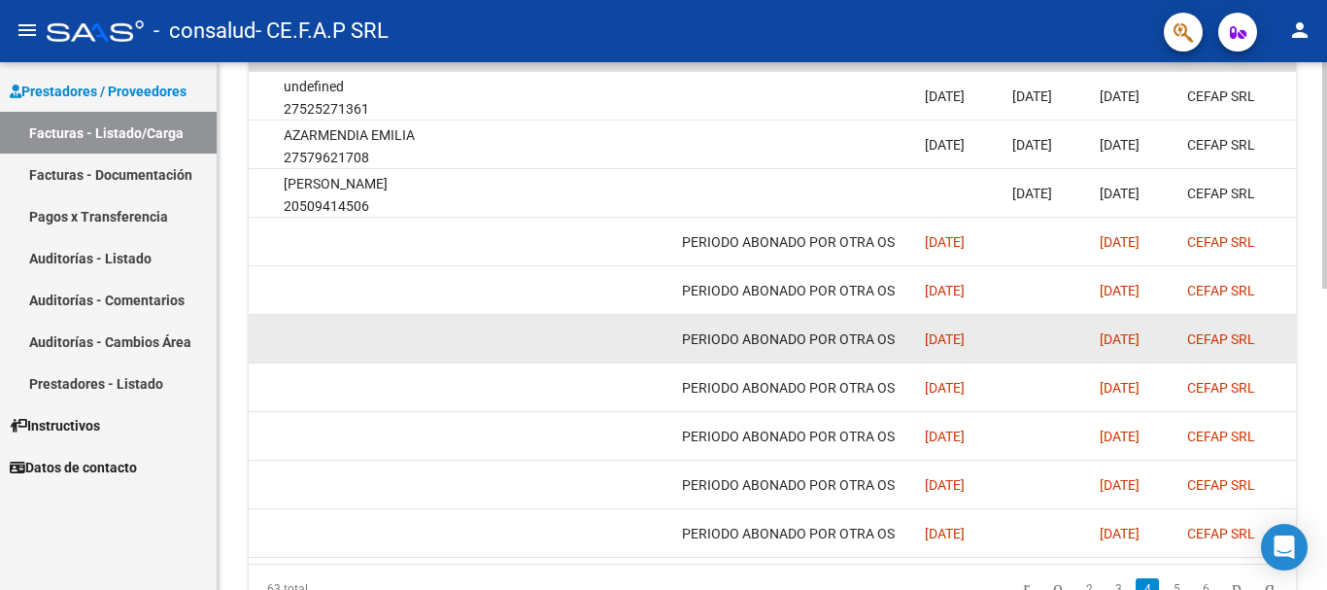
scroll to position [510, 0]
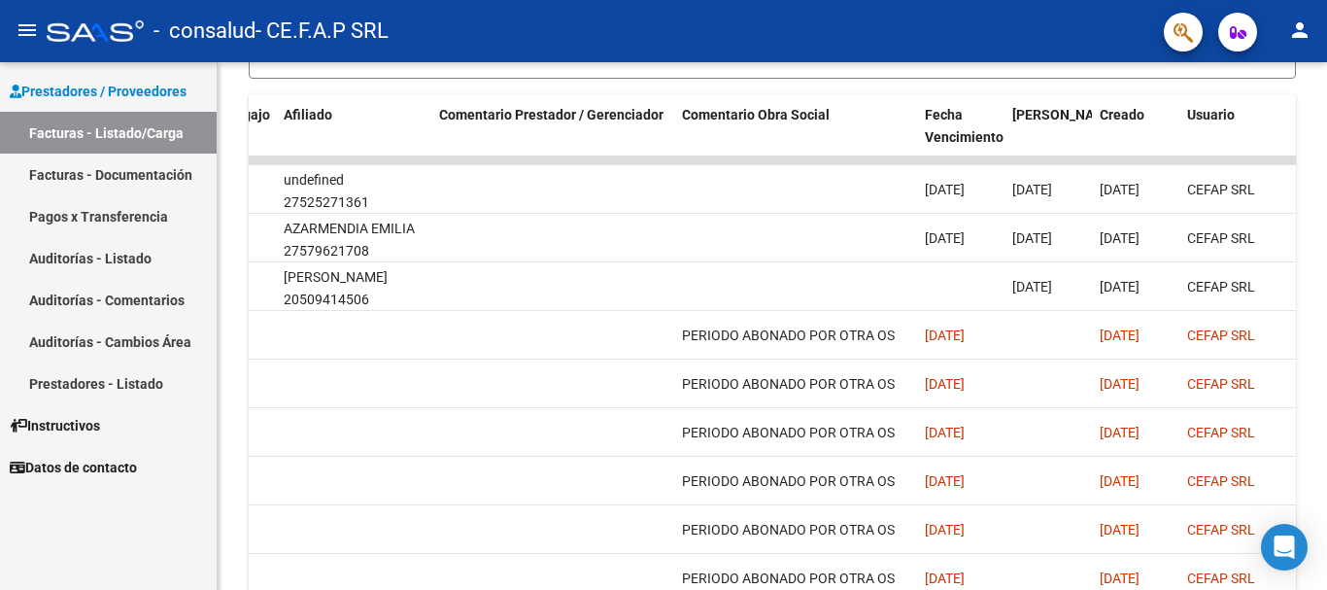
click at [83, 464] on span "Datos de contacto" at bounding box center [73, 467] width 127 height 21
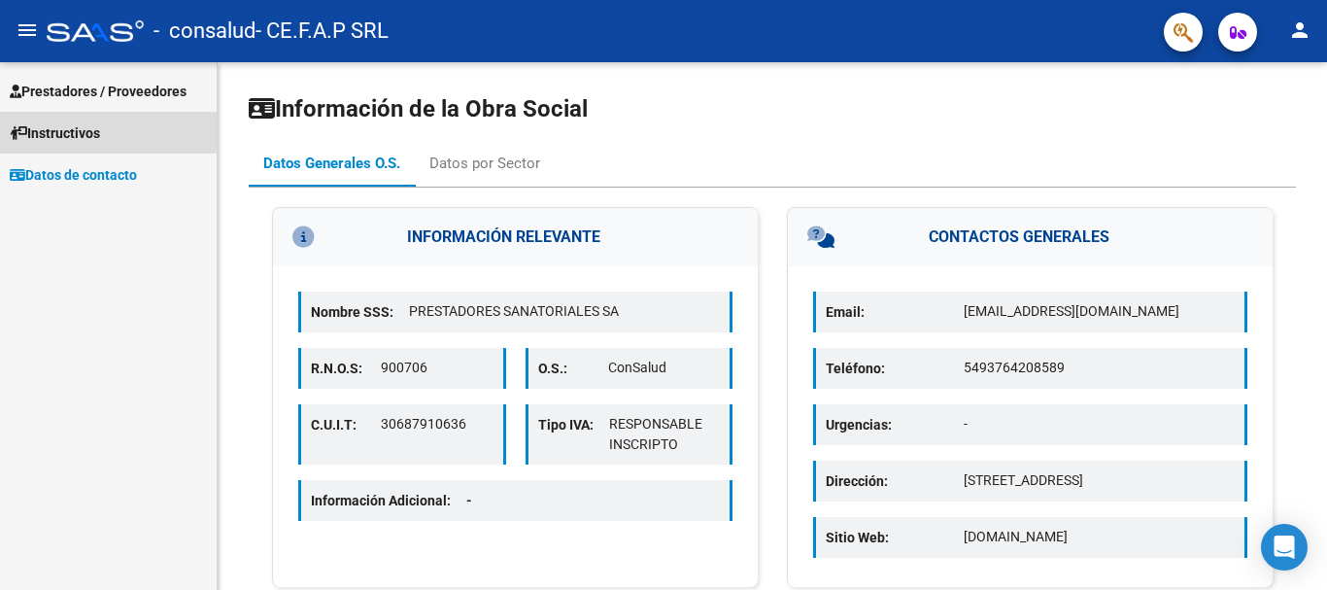
click at [98, 122] on span "Instructivos" at bounding box center [55, 132] width 90 height 21
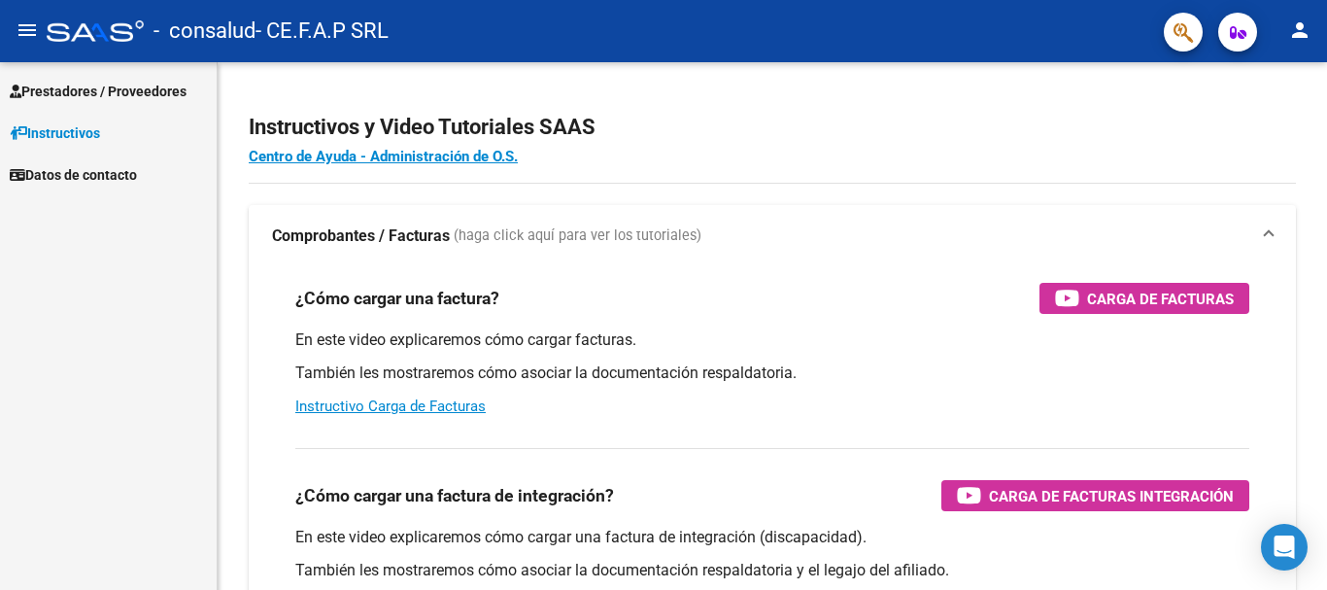
click at [82, 88] on span "Prestadores / Proveedores" at bounding box center [98, 91] width 177 height 21
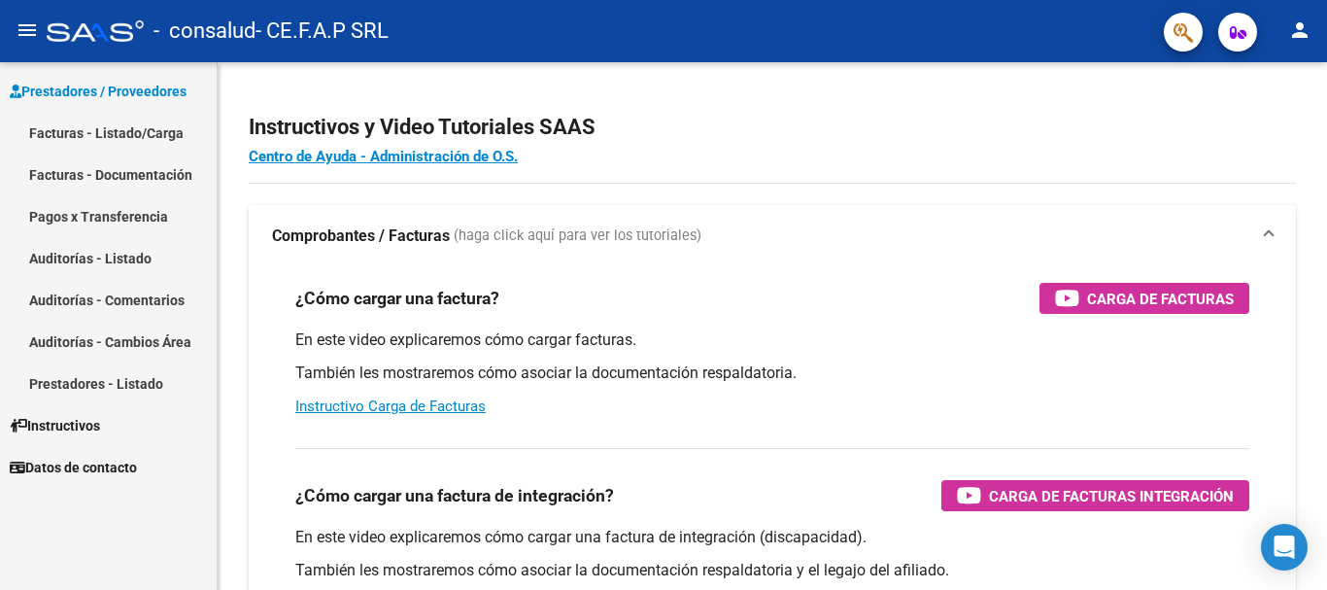
click at [136, 129] on link "Facturas - Listado/Carga" at bounding box center [108, 133] width 217 height 42
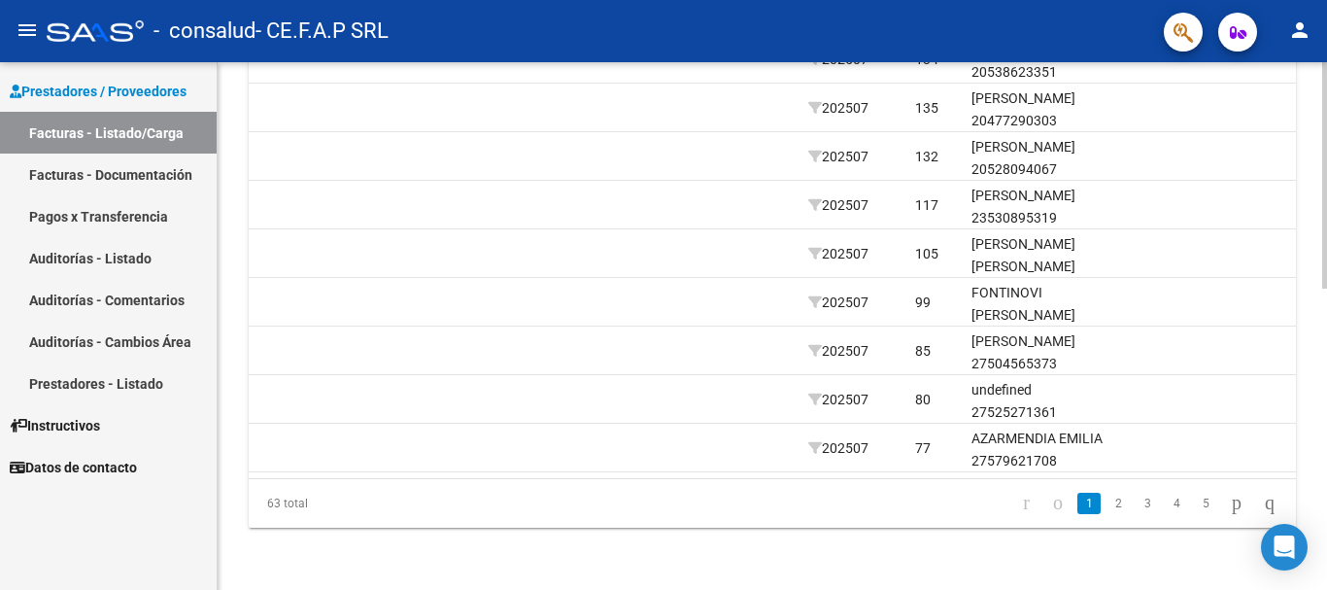
scroll to position [704, 0]
click at [1229, 498] on icon "go to next page" at bounding box center [1237, 502] width 16 height 23
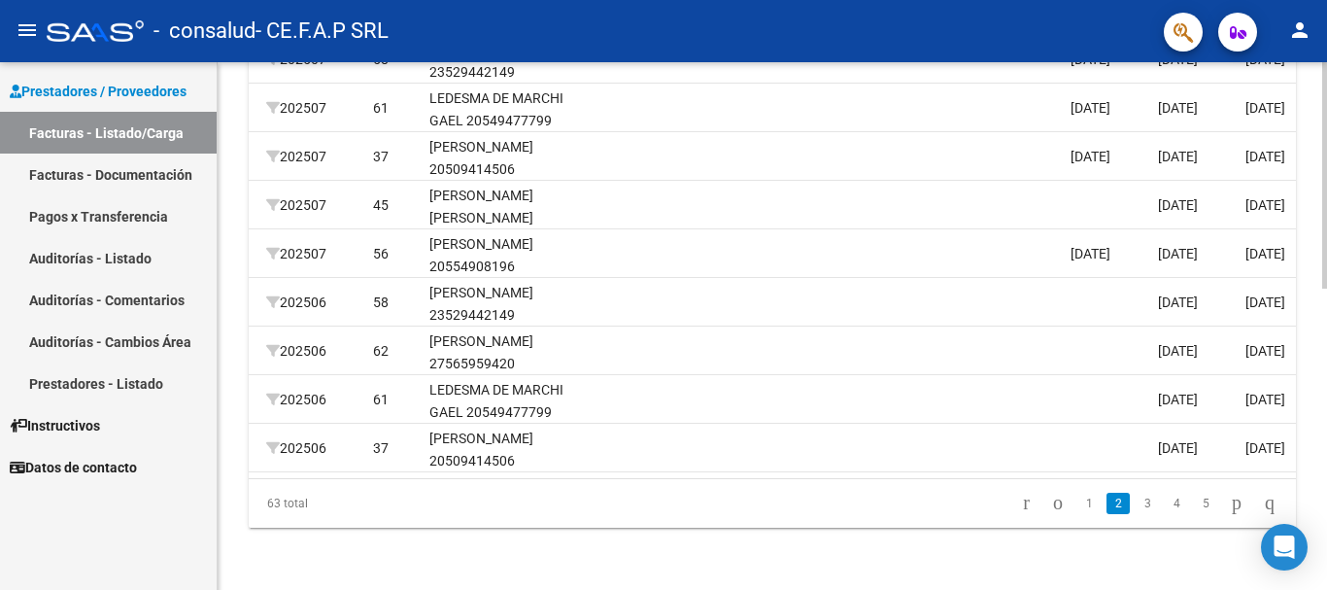
drag, startPoint x: 1044, startPoint y: 463, endPoint x: 1011, endPoint y: 469, distance: 33.7
click at [1011, 469] on datatable-body "1214 A01 - Consalud Integración CE.F.A.P SRL 30715071203 Factura C: 1 - 15211 $…" at bounding box center [772, 228] width 1047 height 500
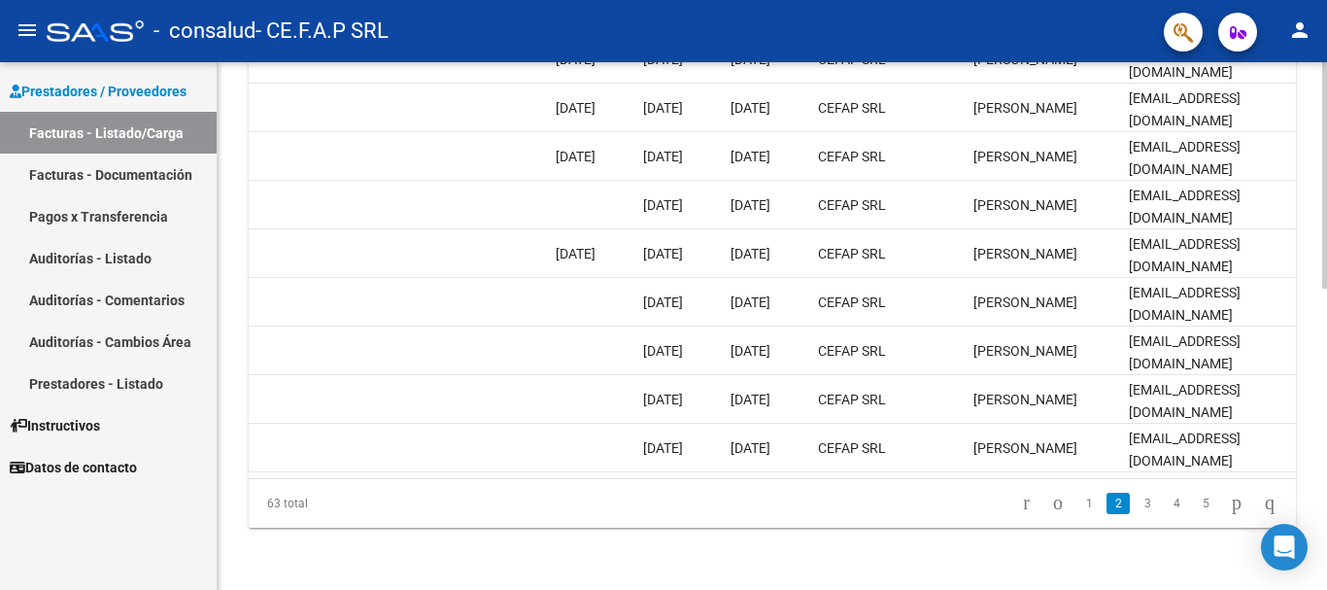
scroll to position [0, 3049]
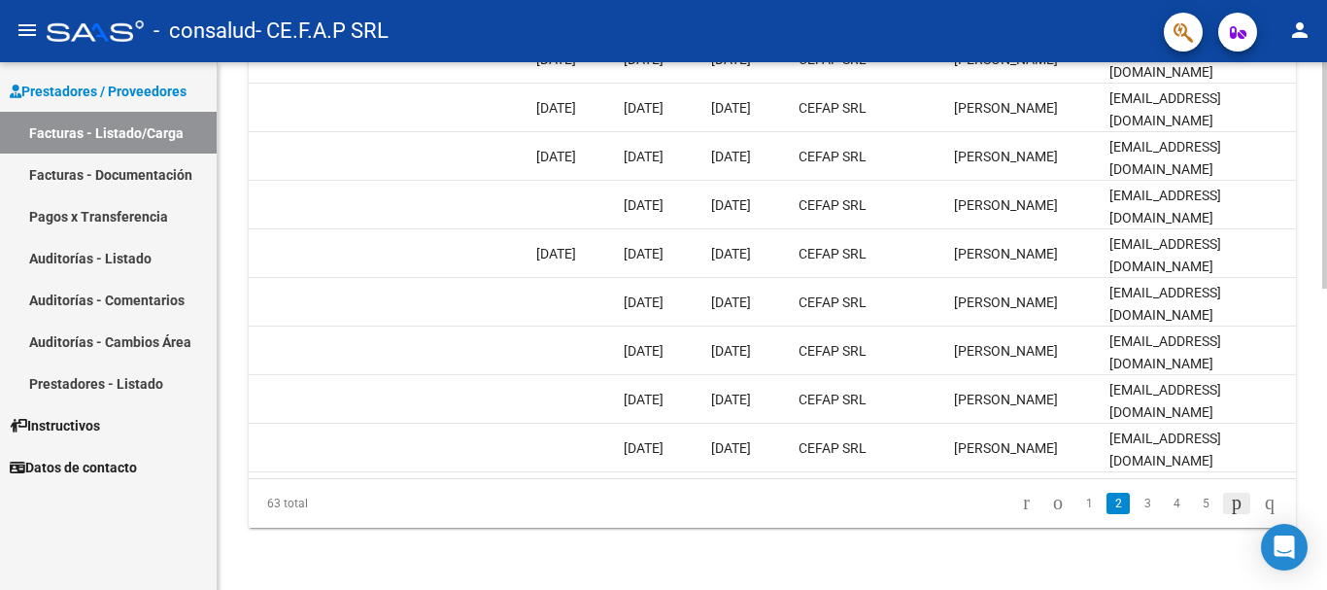
click at [1229, 500] on icon "go to next page" at bounding box center [1237, 502] width 16 height 23
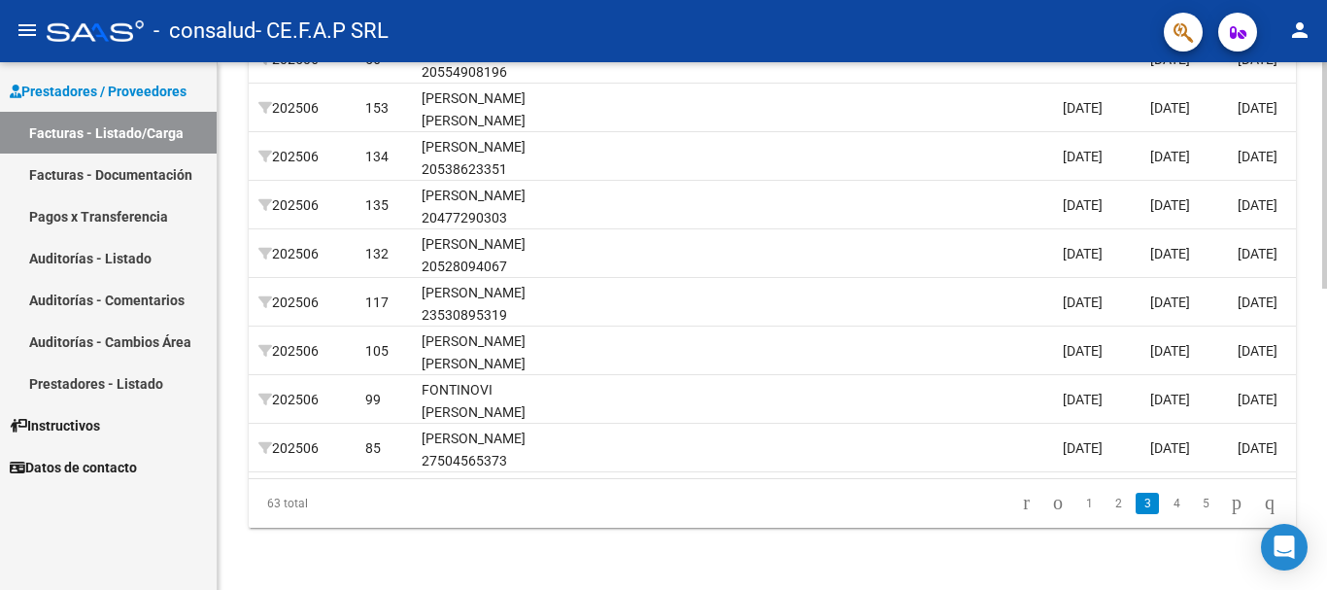
scroll to position [0, 2530]
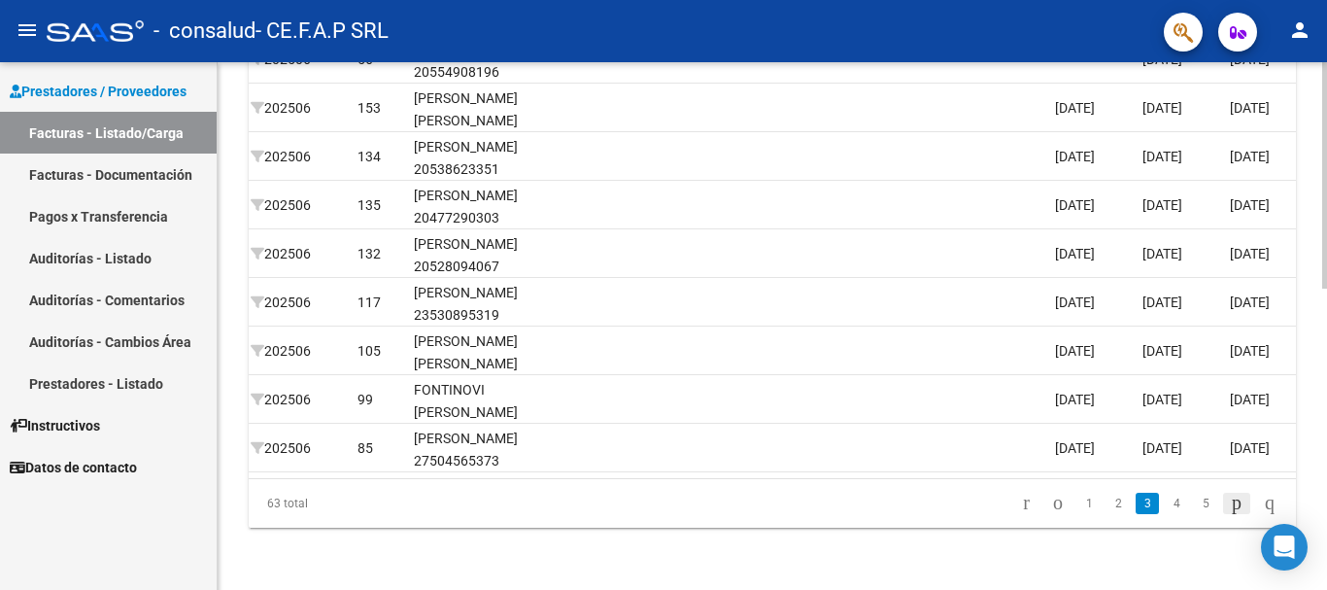
click at [1229, 501] on icon "go to next page" at bounding box center [1237, 502] width 16 height 23
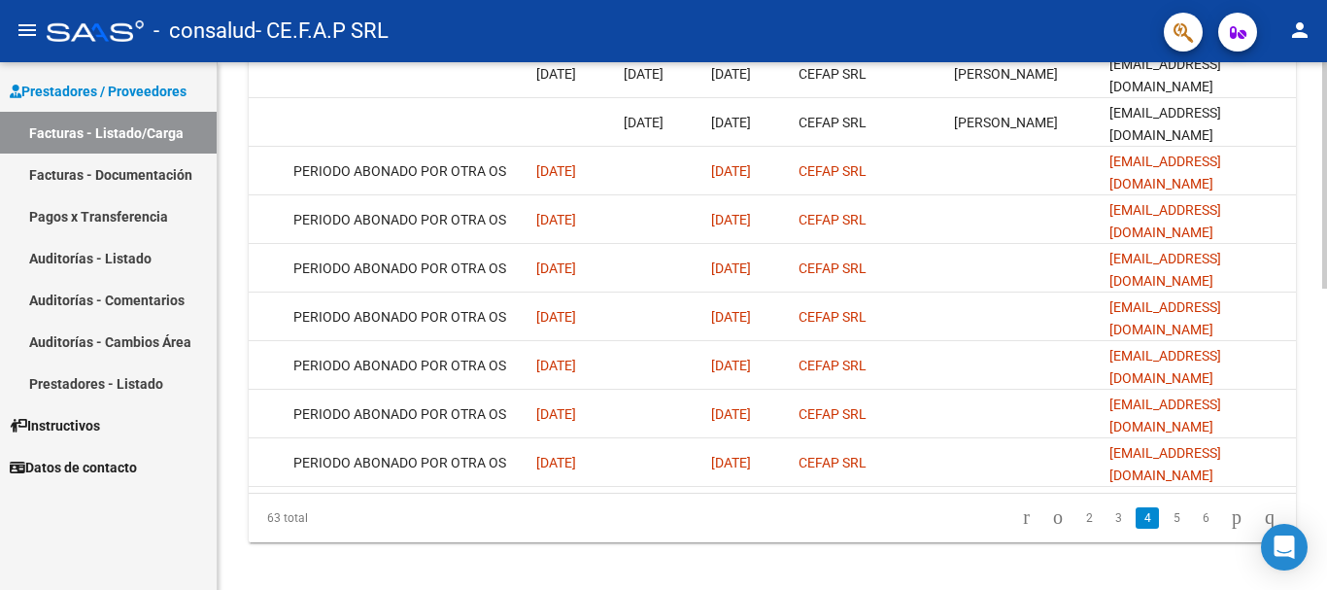
scroll to position [704, 0]
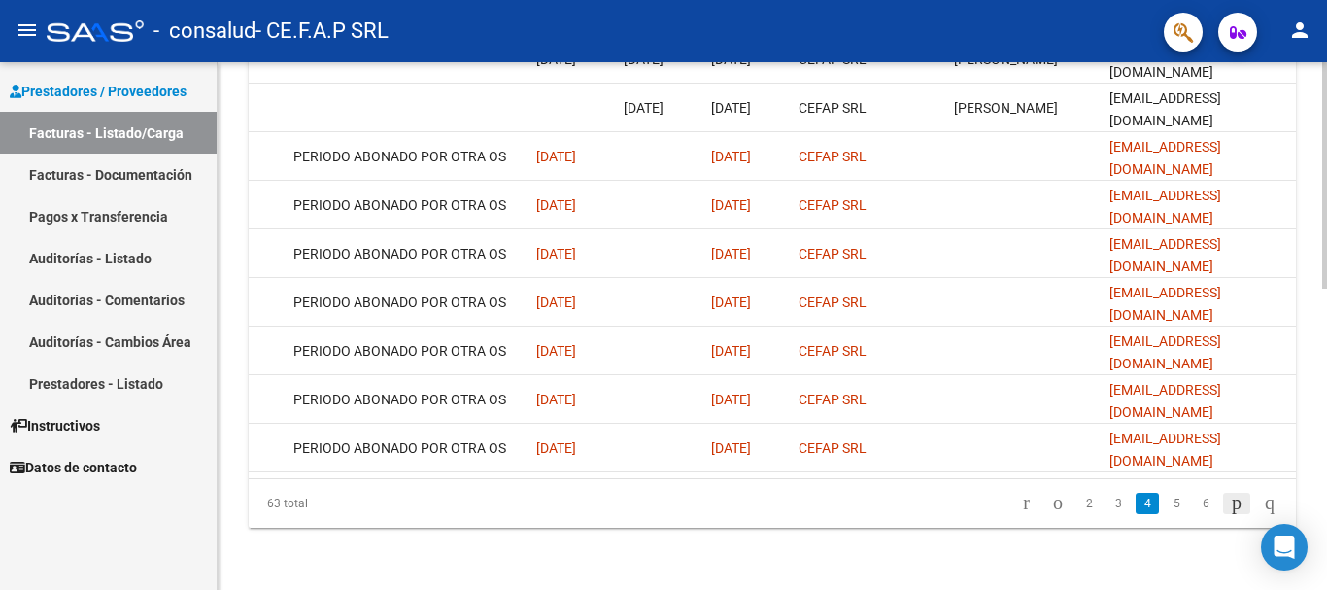
click at [1229, 505] on icon "go to next page" at bounding box center [1237, 502] width 16 height 23
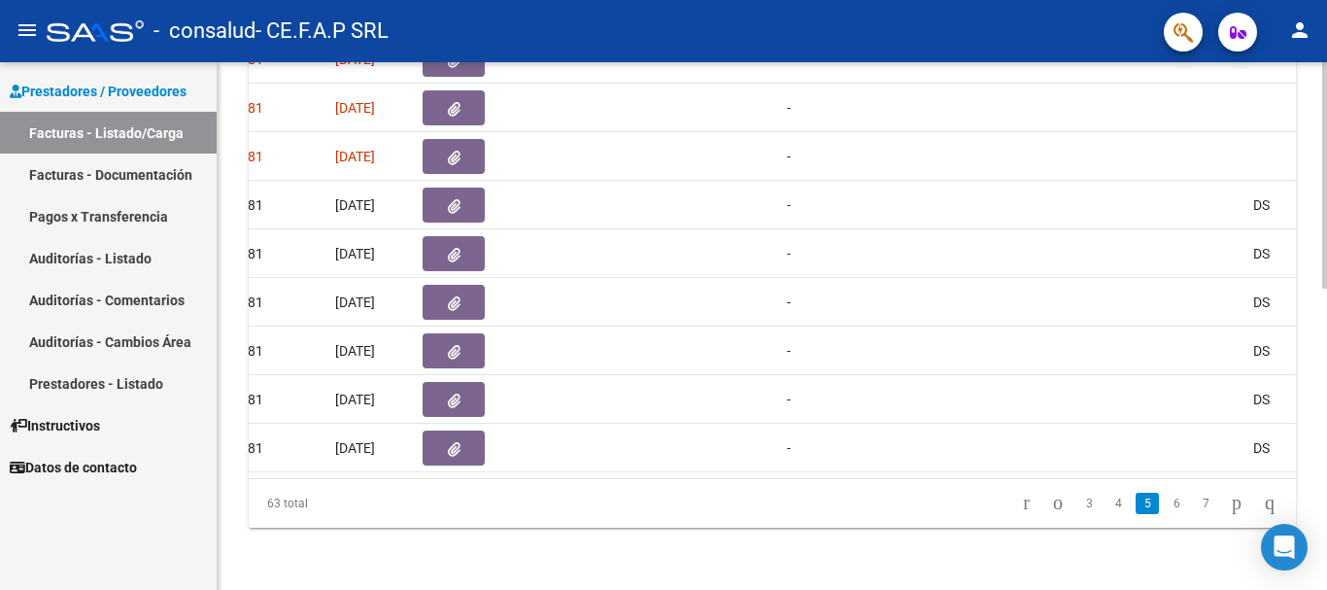
scroll to position [0, 3049]
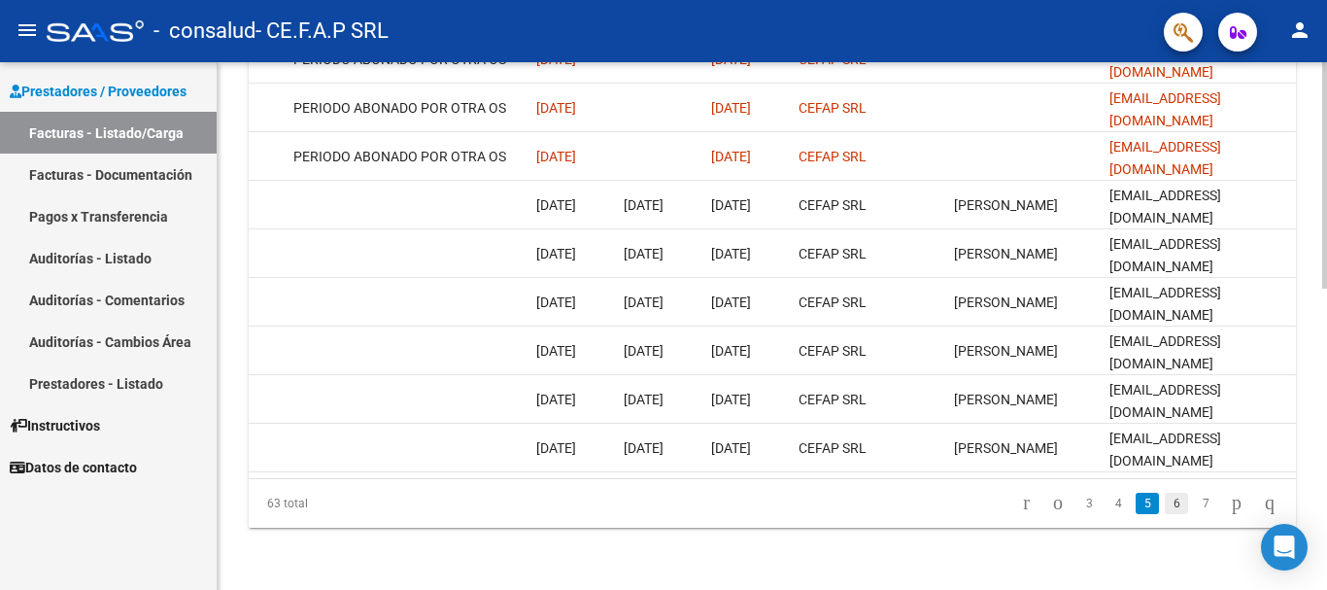
click at [1165, 502] on link "6" at bounding box center [1176, 503] width 23 height 21
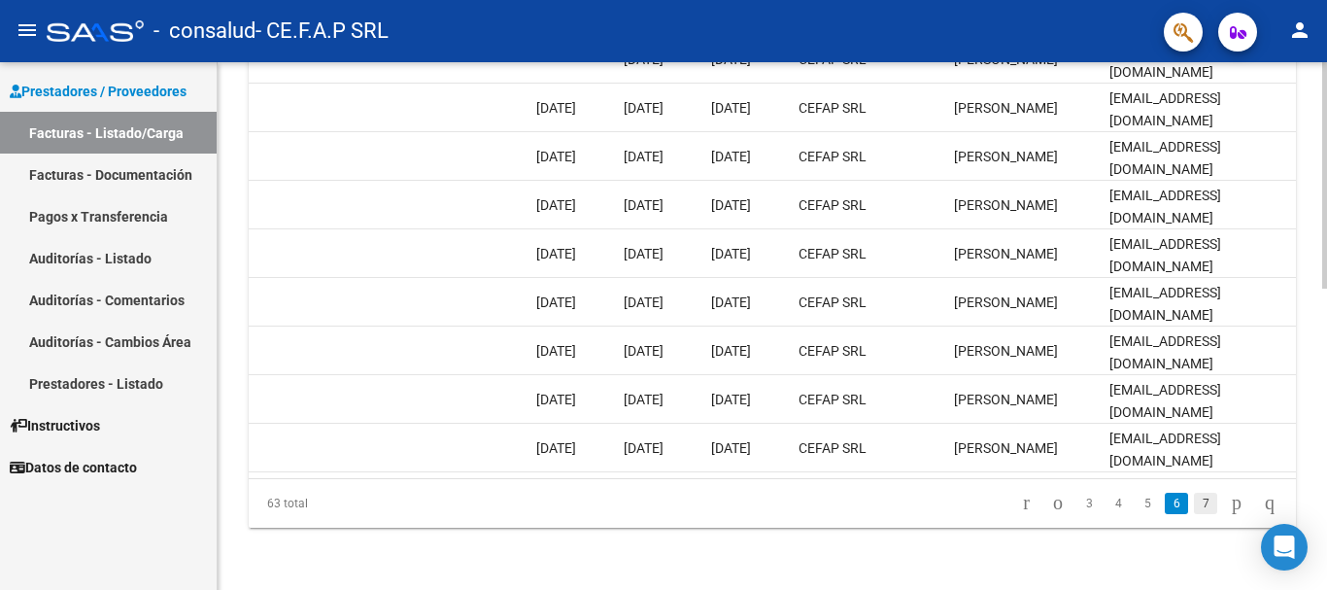
click at [1194, 503] on link "7" at bounding box center [1205, 503] width 23 height 21
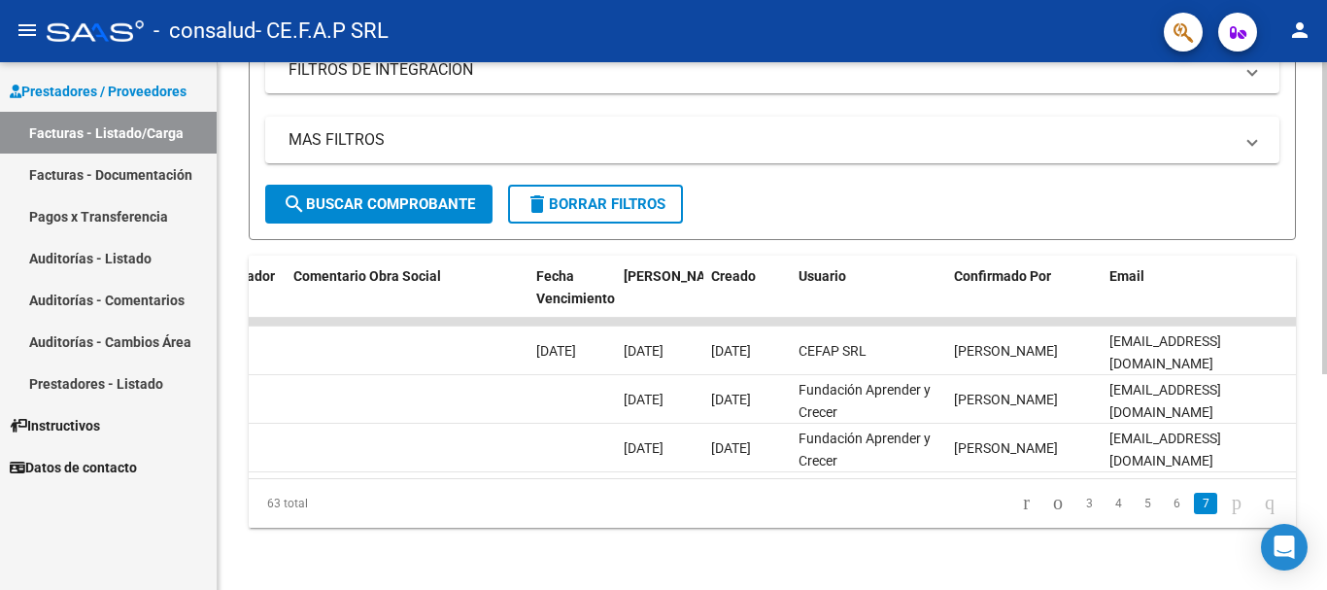
scroll to position [364, 0]
drag, startPoint x: 1169, startPoint y: 480, endPoint x: 1108, endPoint y: 480, distance: 61.2
click at [1108, 480] on div "63 total 3 4 5 6 7" at bounding box center [772, 503] width 1047 height 49
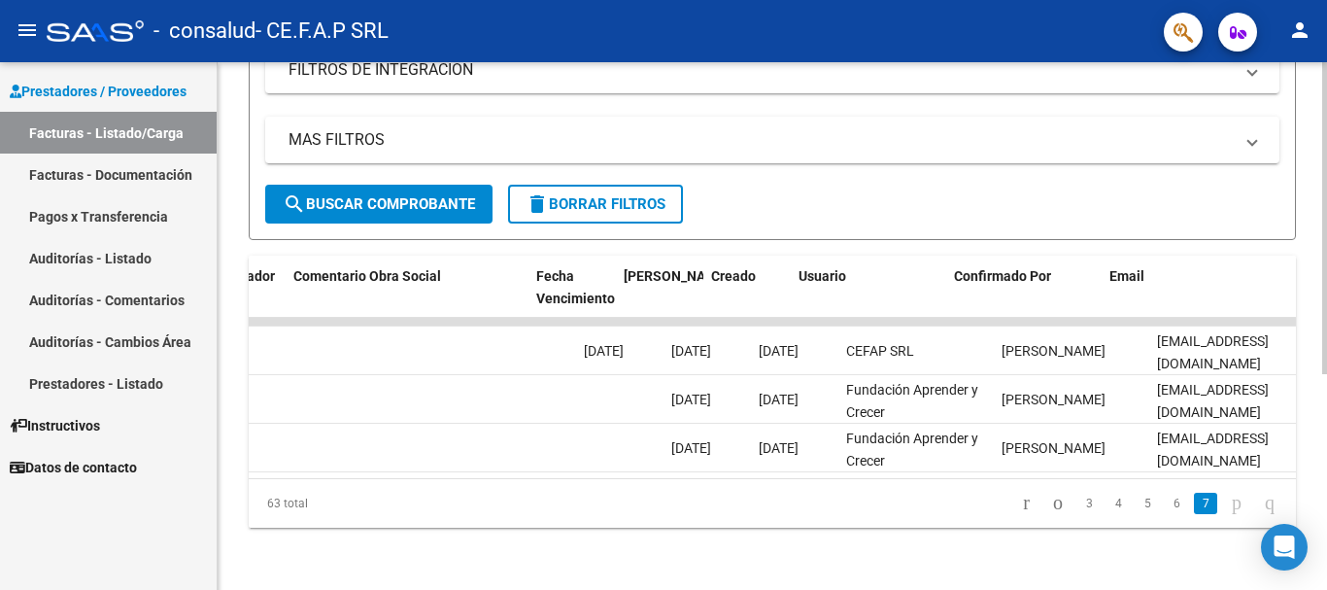
scroll to position [0, 3049]
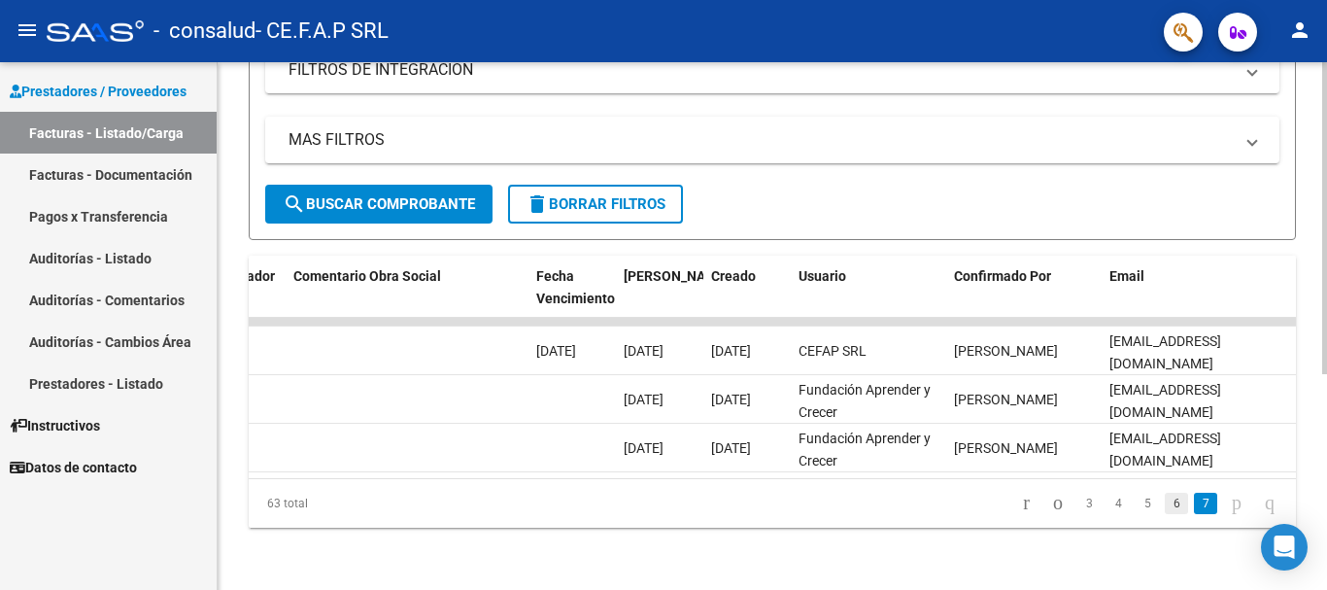
click at [1165, 506] on link "6" at bounding box center [1176, 503] width 23 height 21
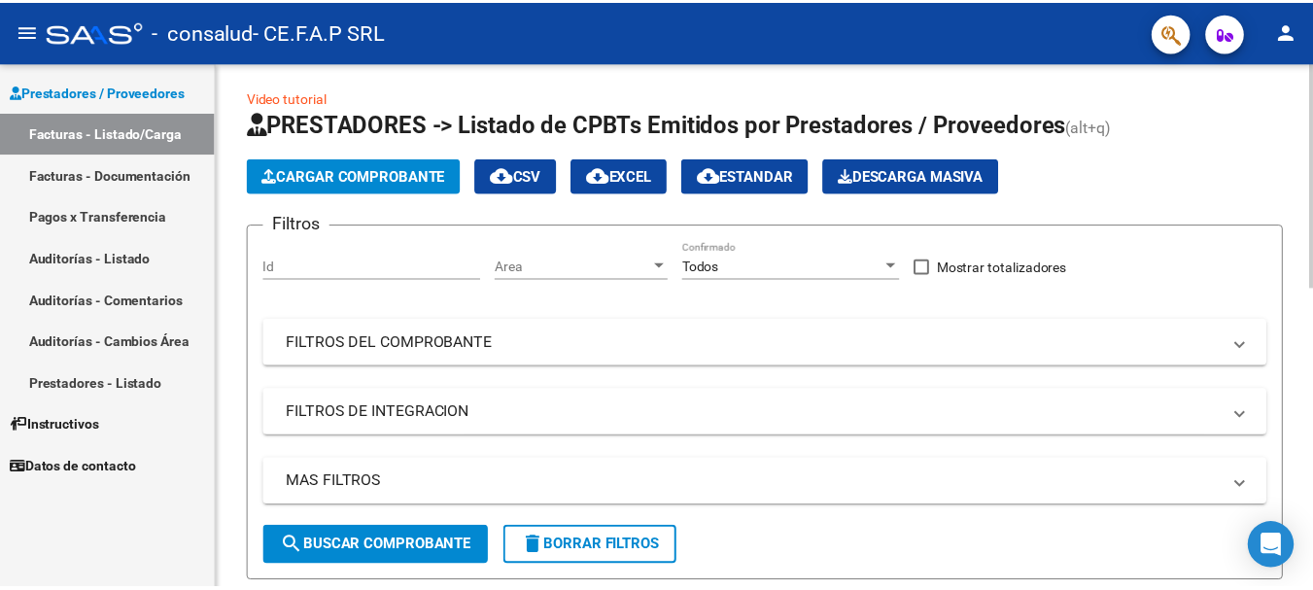
scroll to position [0, 0]
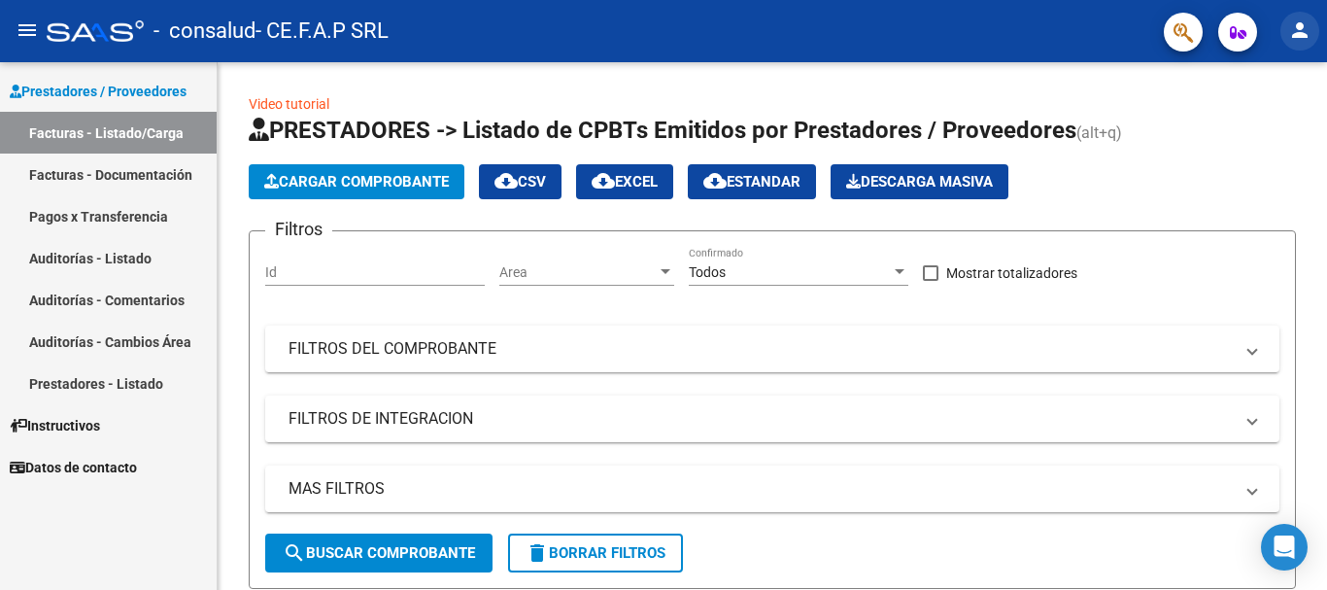
click at [1298, 25] on mat-icon "person" at bounding box center [1299, 29] width 23 height 23
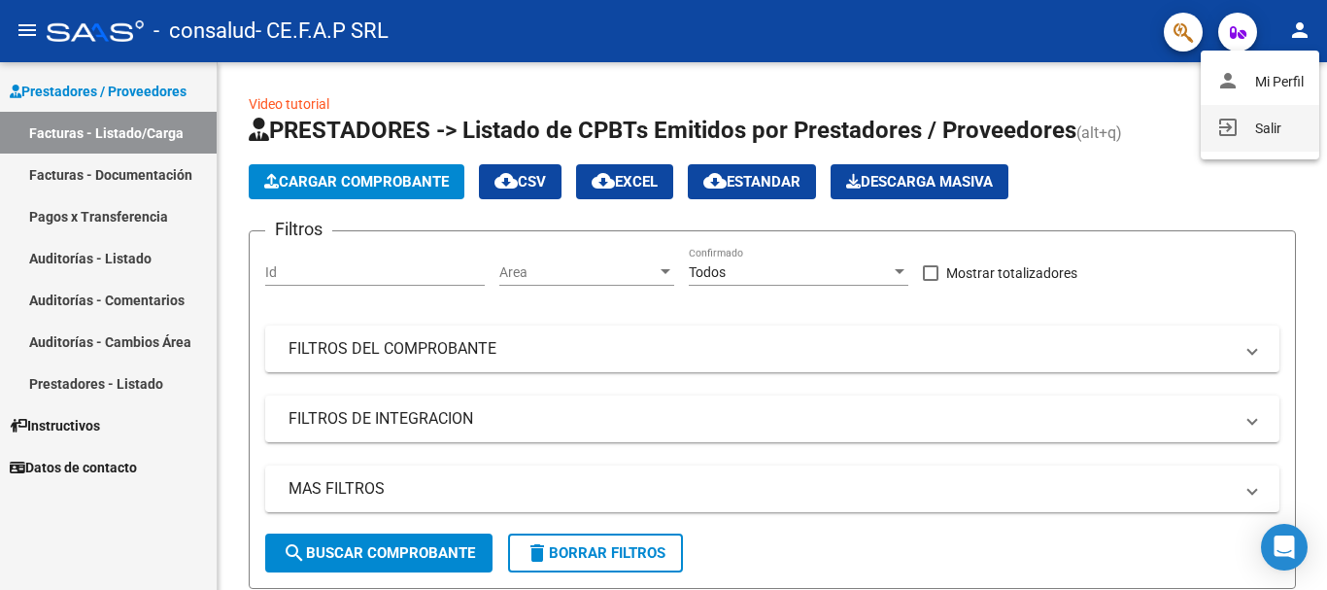
click at [1241, 129] on button "exit_to_app Salir" at bounding box center [1260, 128] width 119 height 47
